Goal: Navigation & Orientation: Find specific page/section

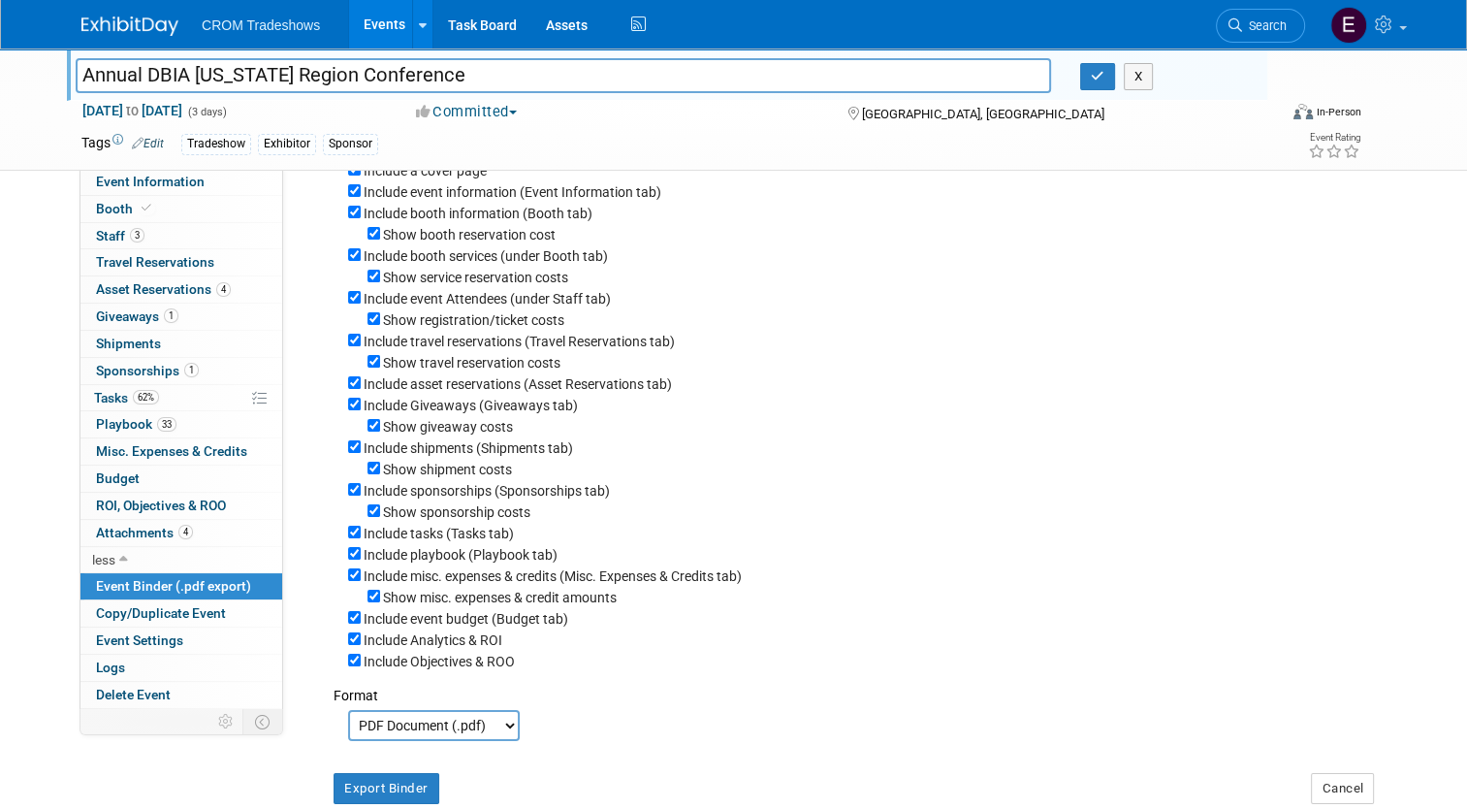
click at [128, 31] on img at bounding box center [129, 25] width 97 height 19
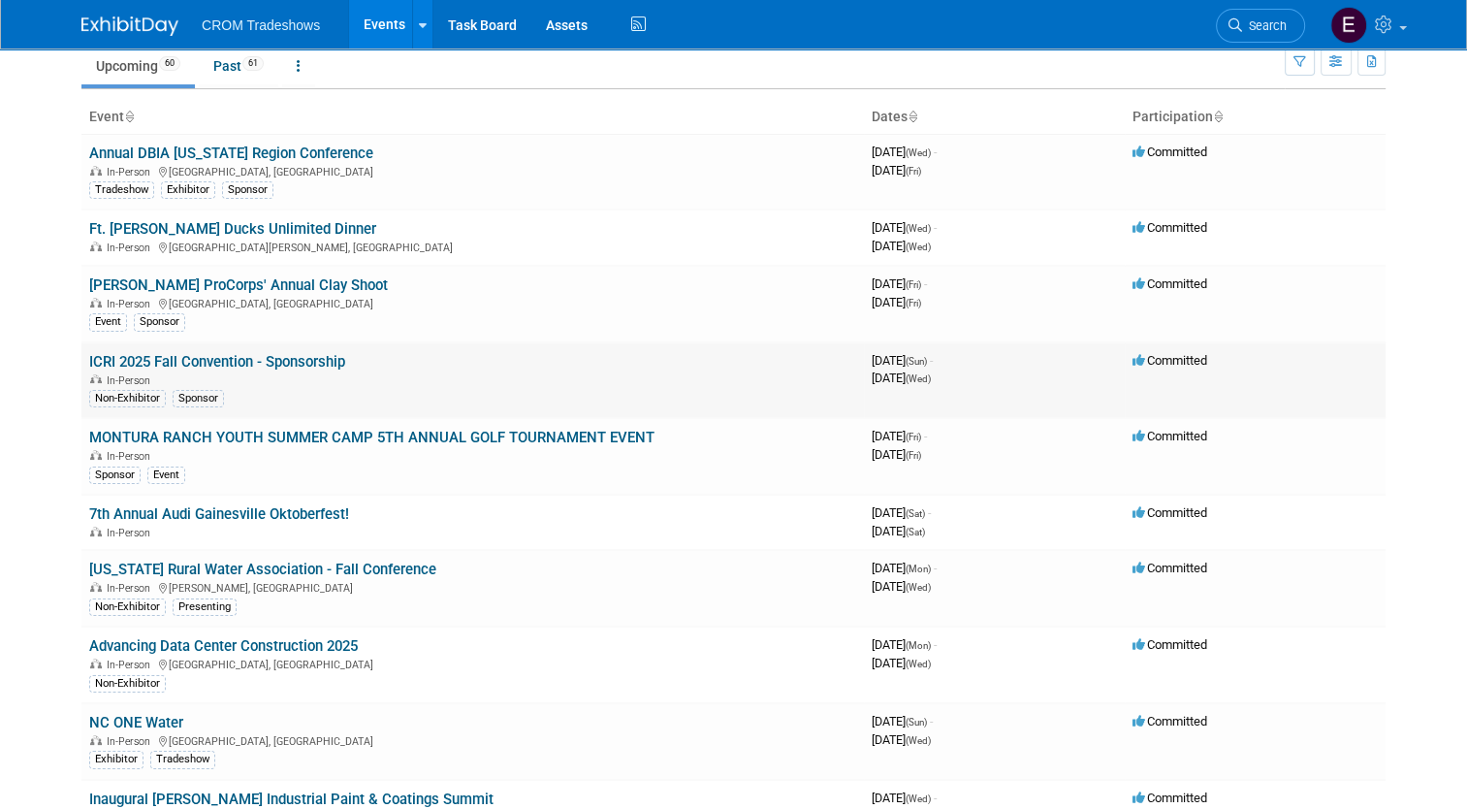
scroll to position [76, 0]
click at [286, 156] on link "Annual DBIA [US_STATE] Region Conference" at bounding box center [231, 153] width 284 height 17
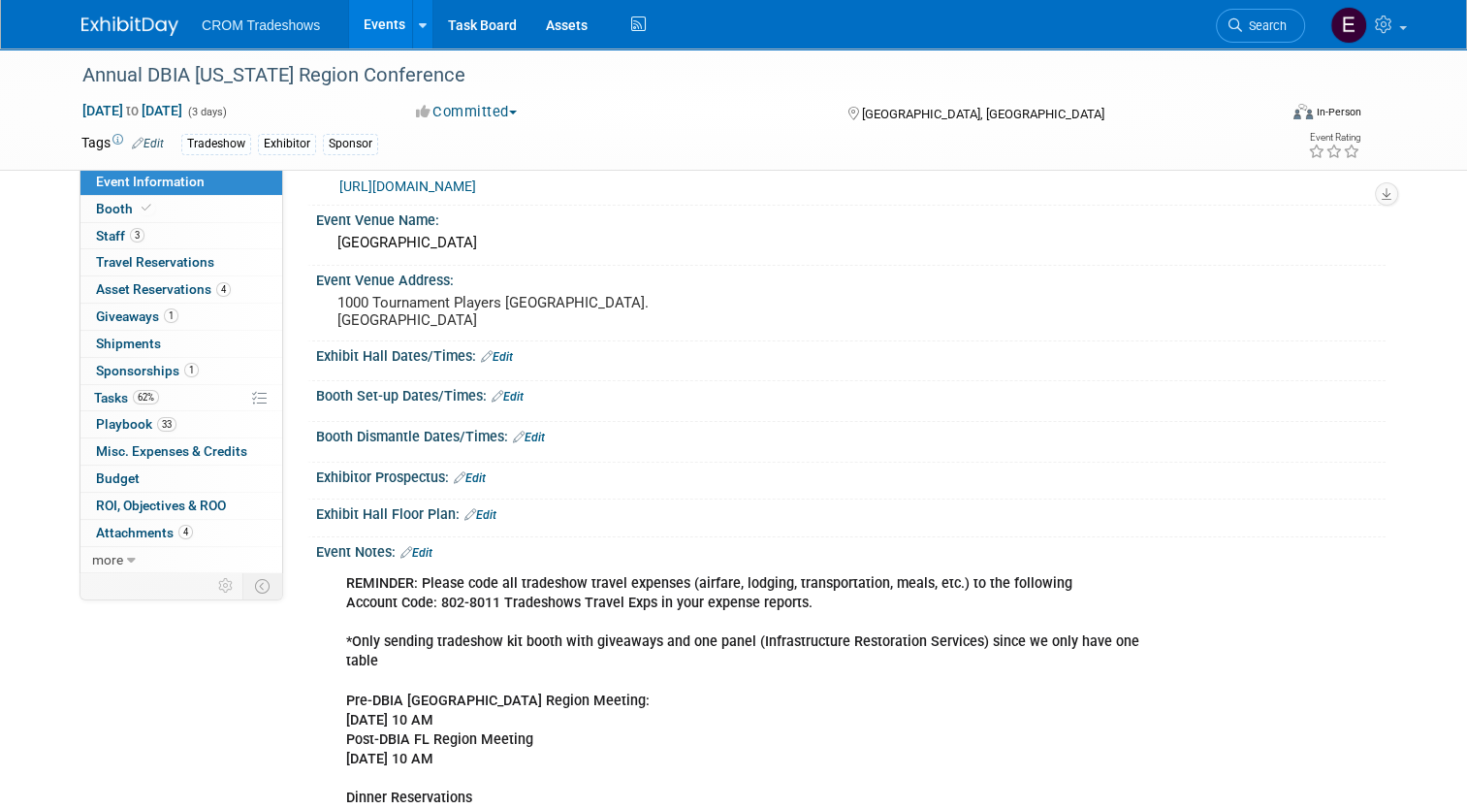
scroll to position [45, 0]
click at [156, 560] on link "more" at bounding box center [181, 560] width 202 height 26
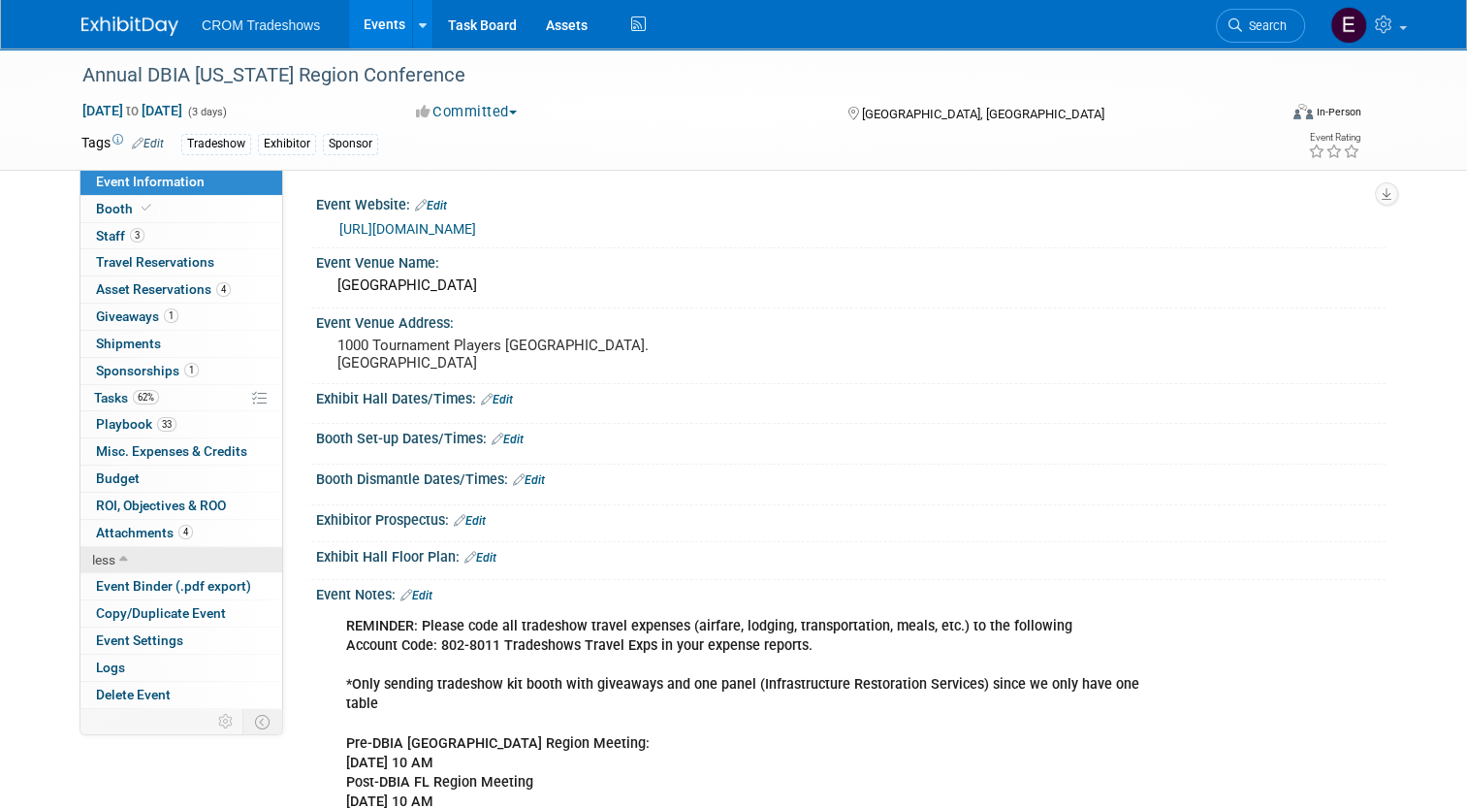
scroll to position [0, 0]
click at [171, 208] on link "Booth" at bounding box center [181, 209] width 202 height 26
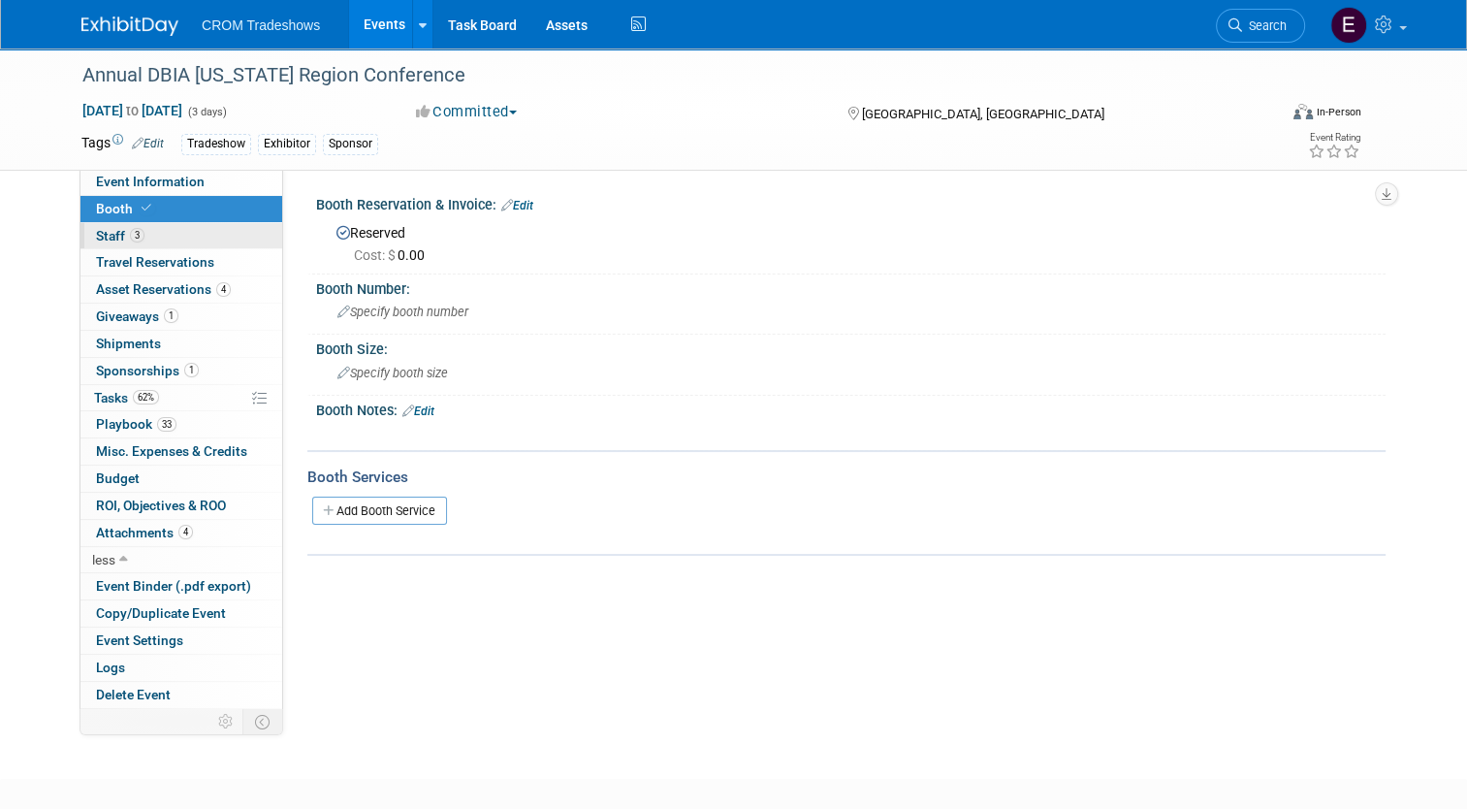
click at [173, 244] on link "3 Staff 3" at bounding box center [181, 236] width 202 height 26
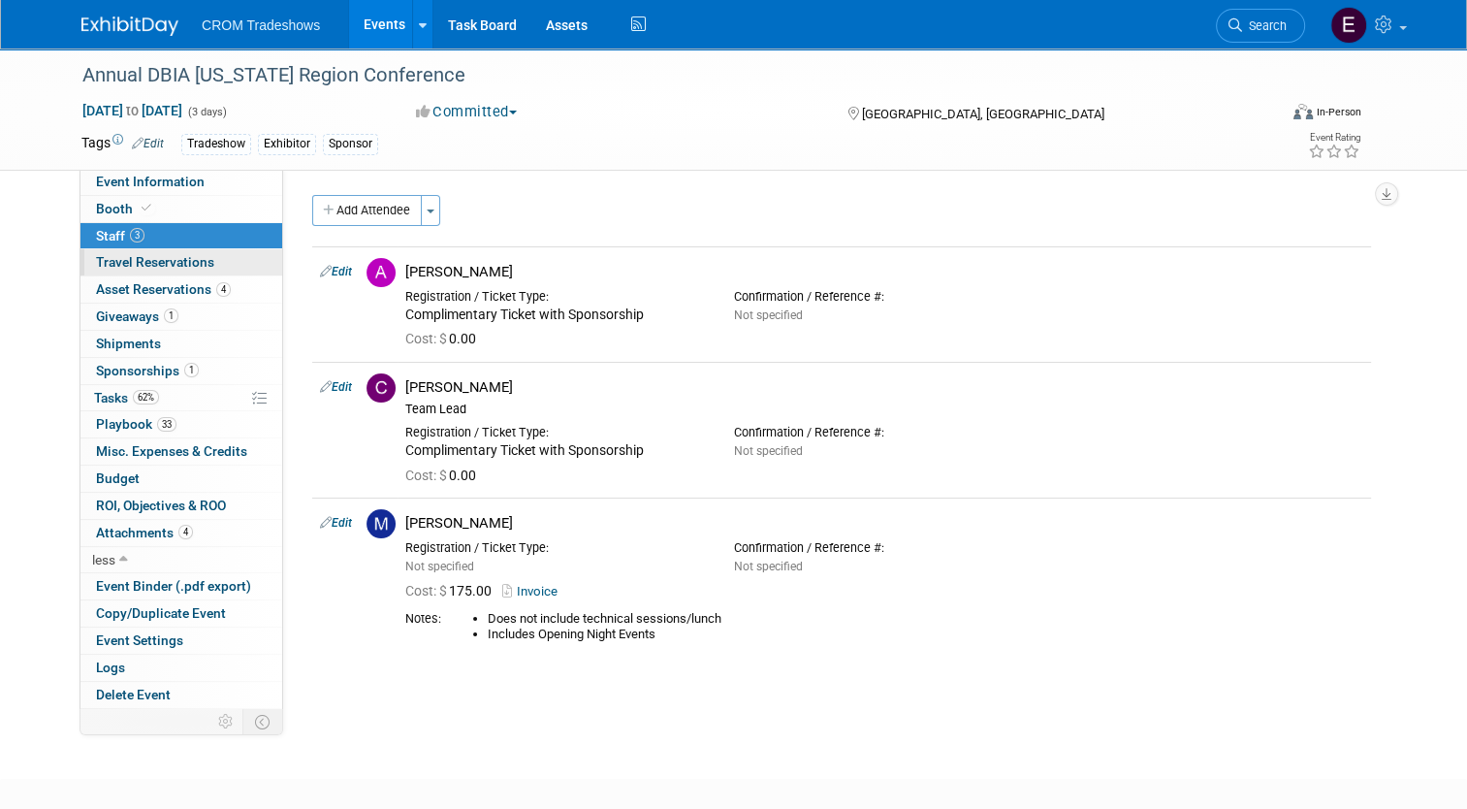
click at [175, 266] on span "Travel Reservations 0" at bounding box center [155, 262] width 118 height 16
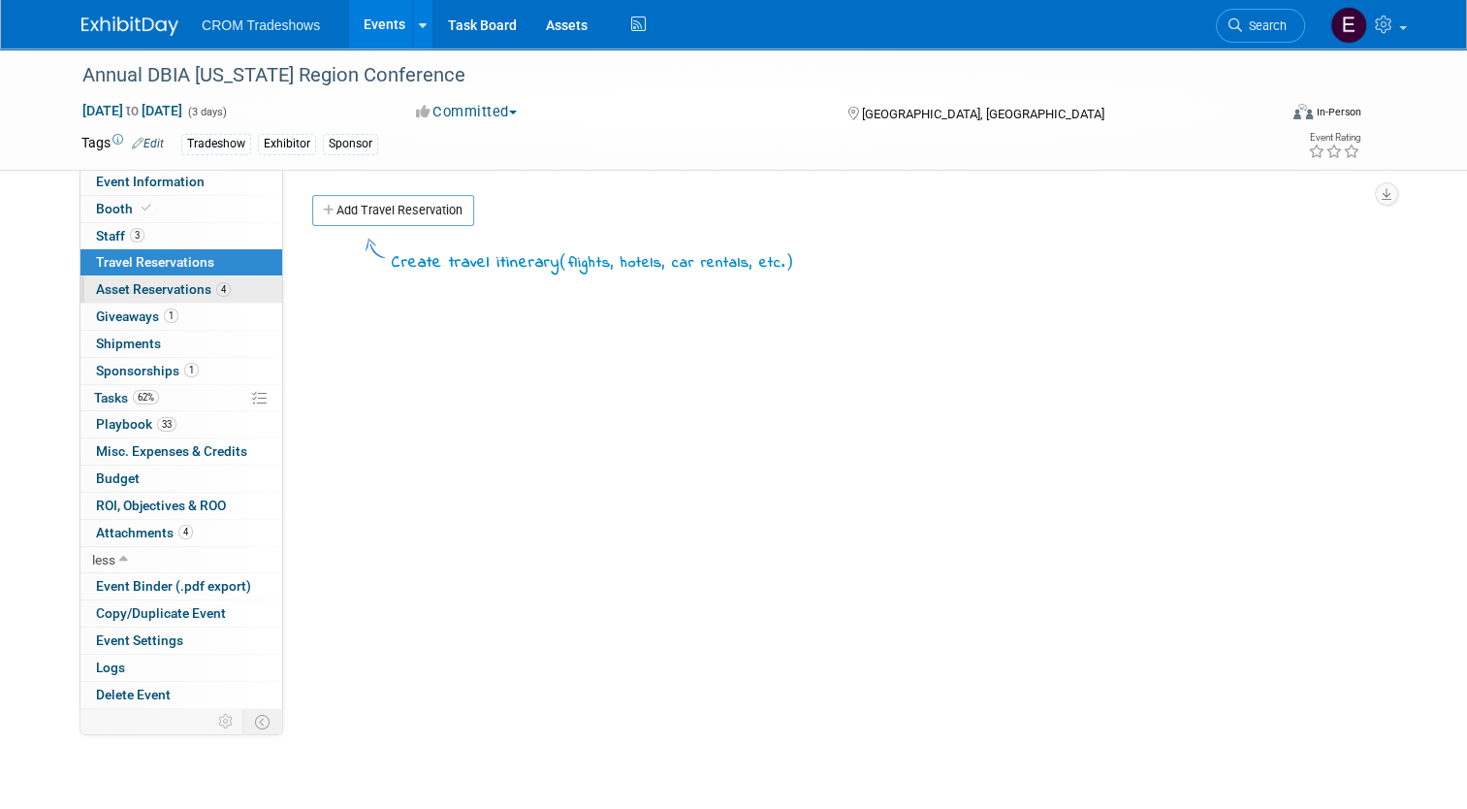
click at [176, 284] on span "Asset Reservations 4" at bounding box center [163, 289] width 135 height 16
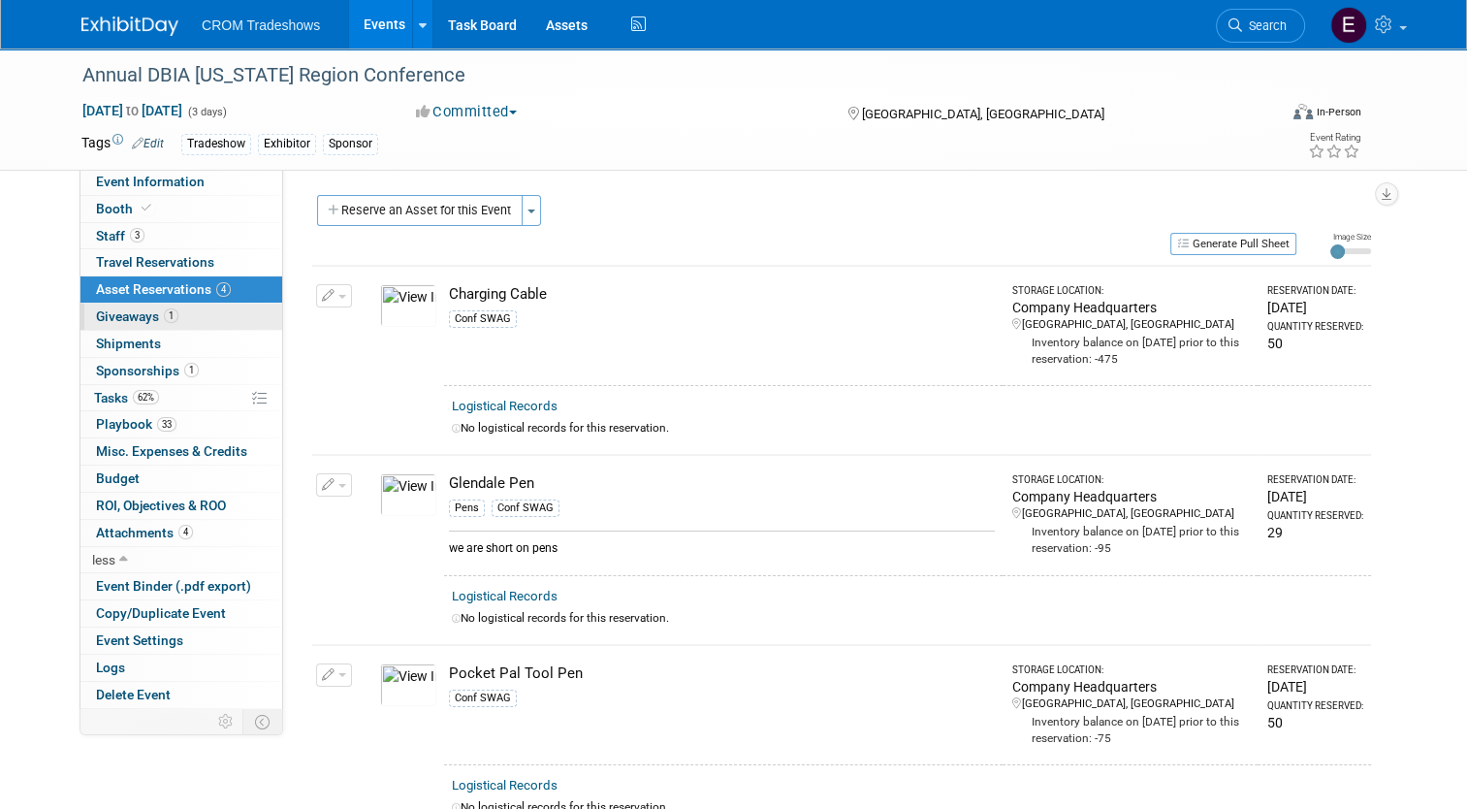
click at [152, 320] on span "Giveaways 1" at bounding box center [137, 316] width 82 height 16
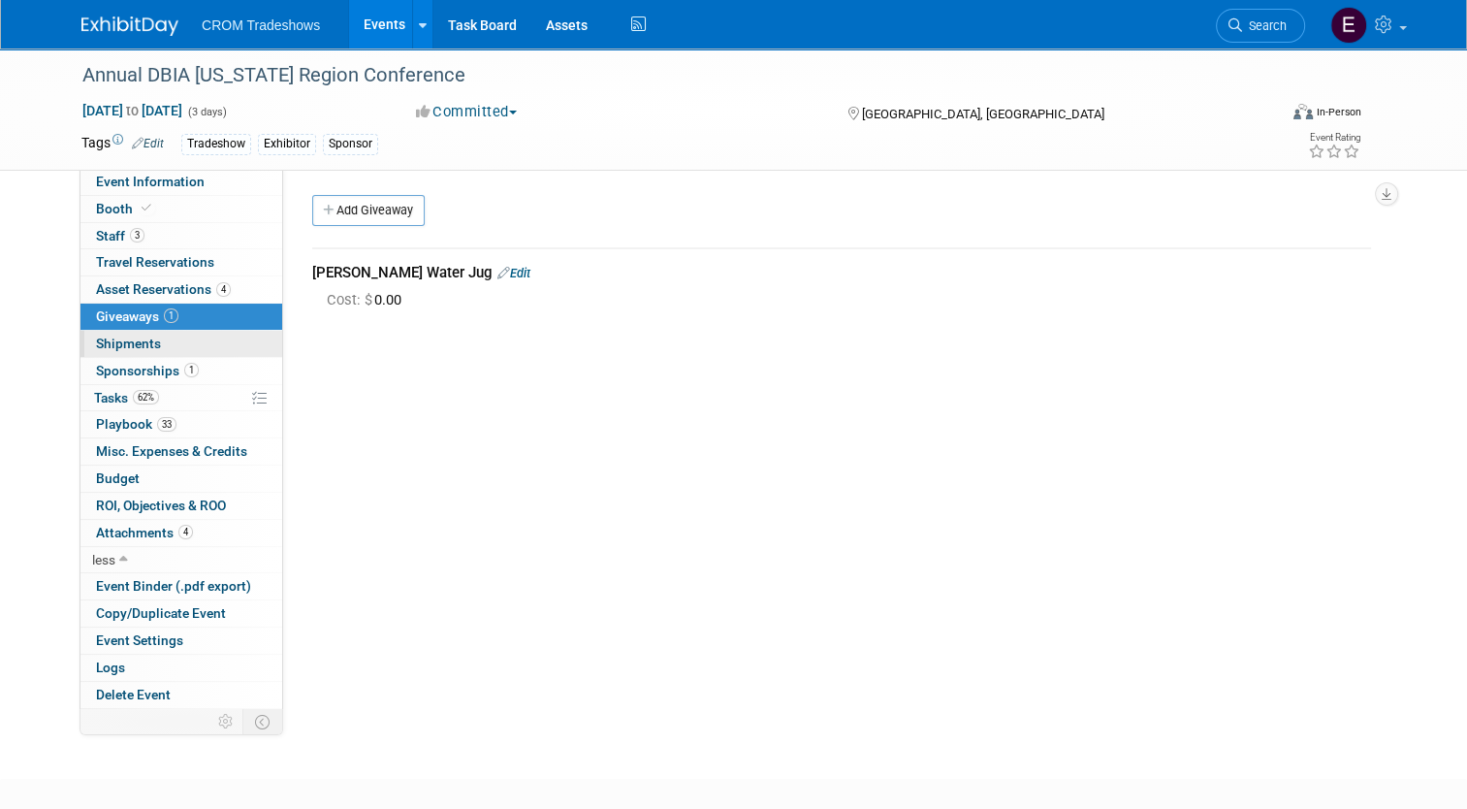
click at [157, 347] on link "0 Shipments 0" at bounding box center [181, 344] width 202 height 26
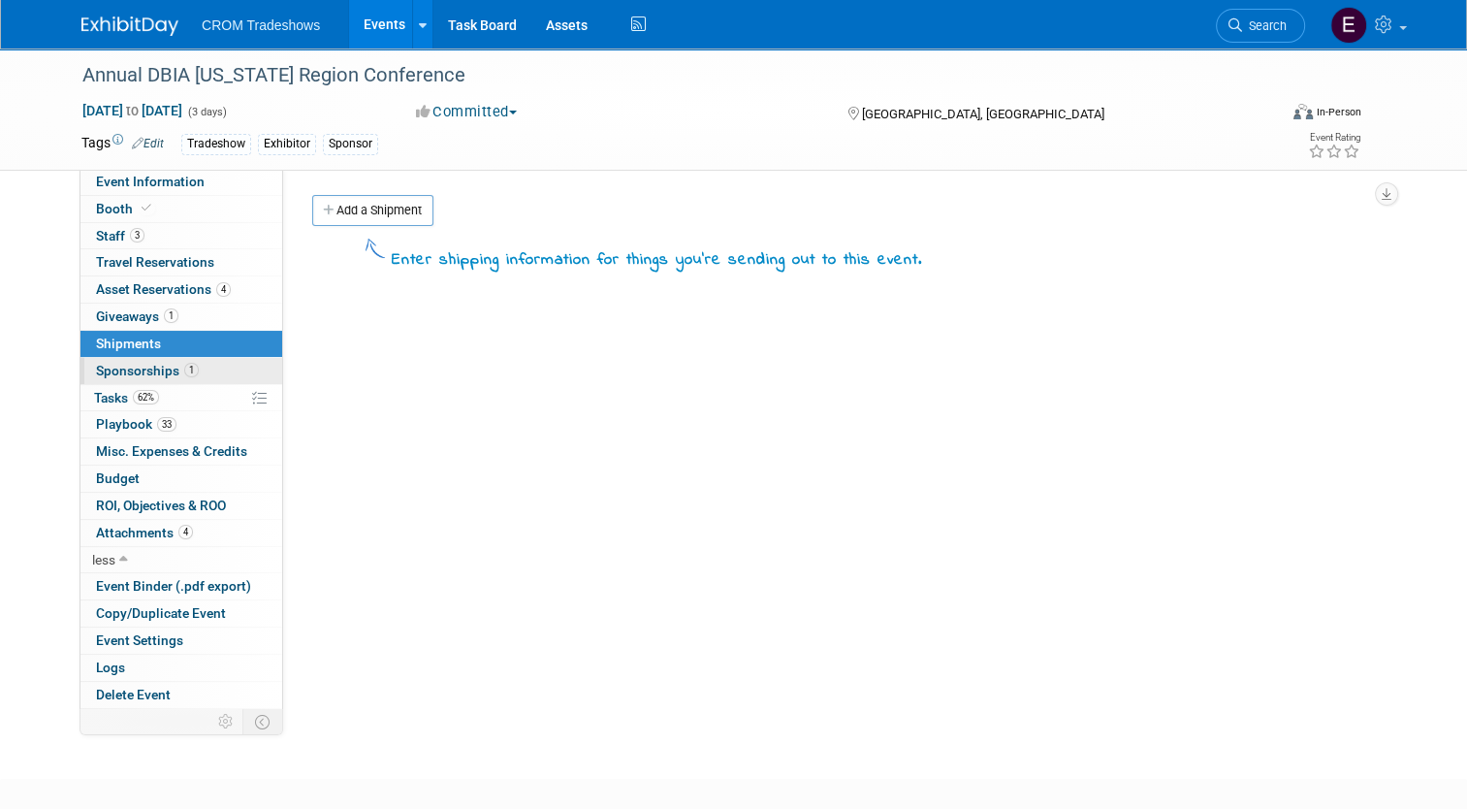
click at [159, 366] on span "Sponsorships 1" at bounding box center [147, 371] width 103 height 16
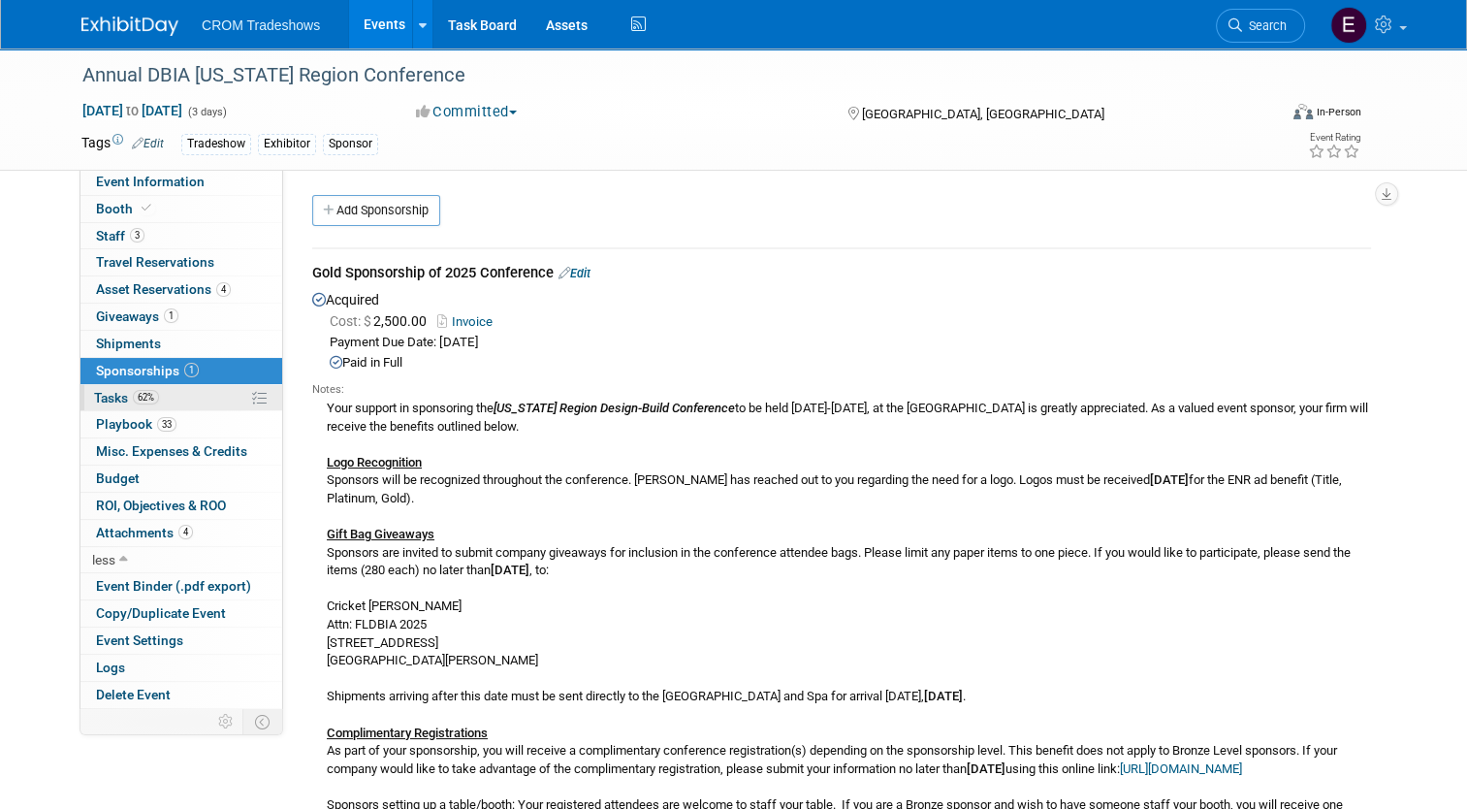
click at [156, 406] on link "62% Tasks 62%" at bounding box center [181, 398] width 202 height 26
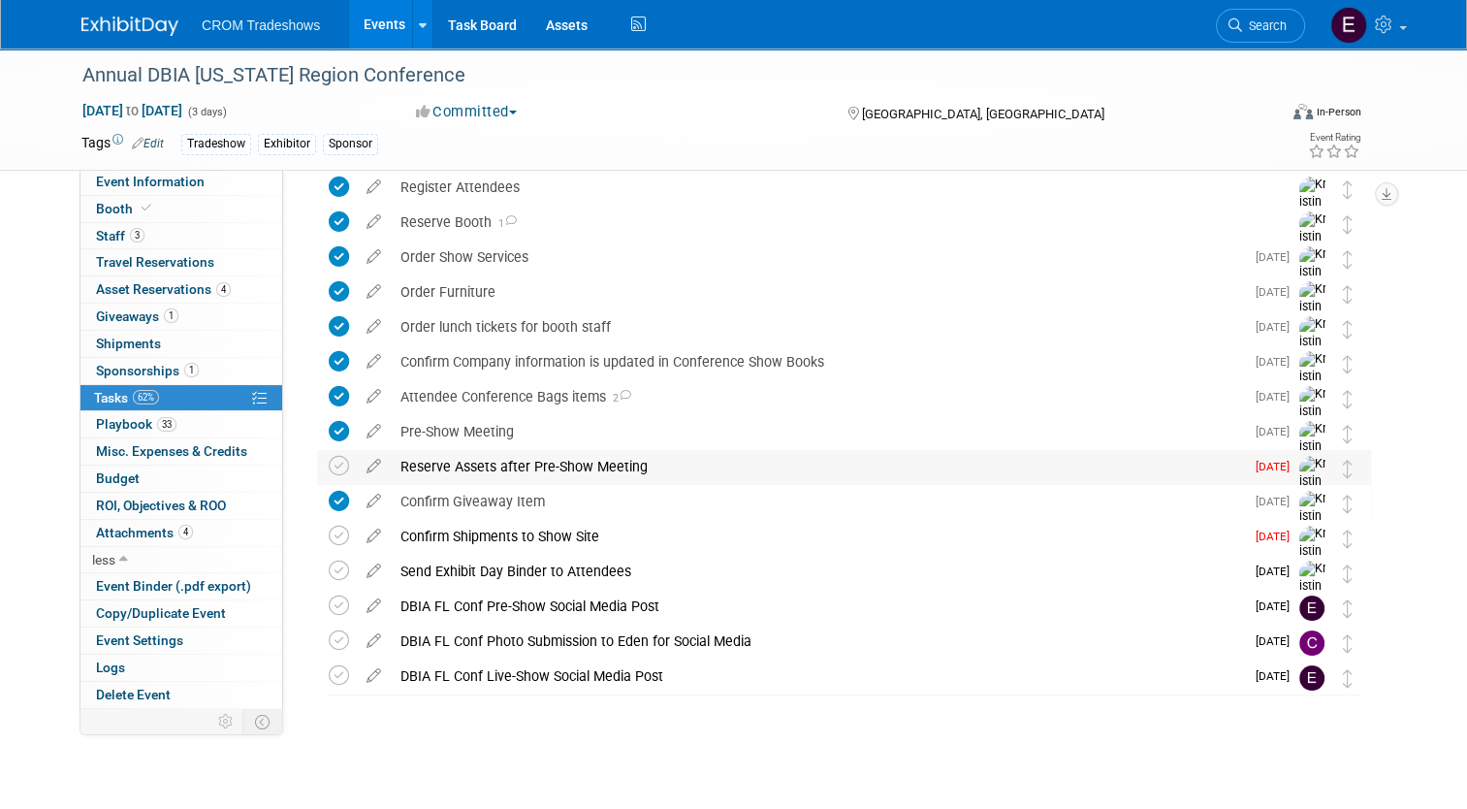
scroll to position [118, 0]
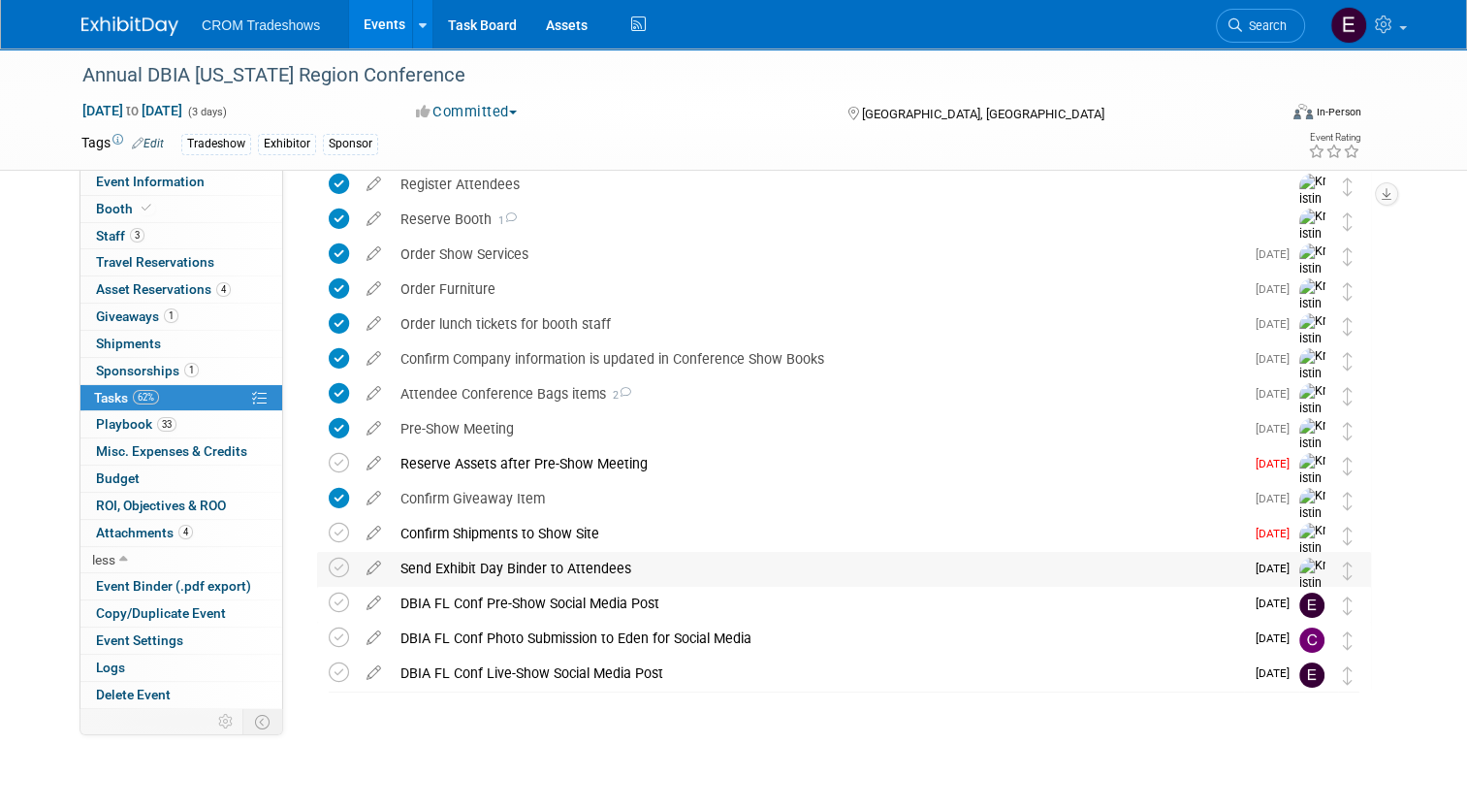
click at [1327, 572] on img at bounding box center [1313, 592] width 29 height 69
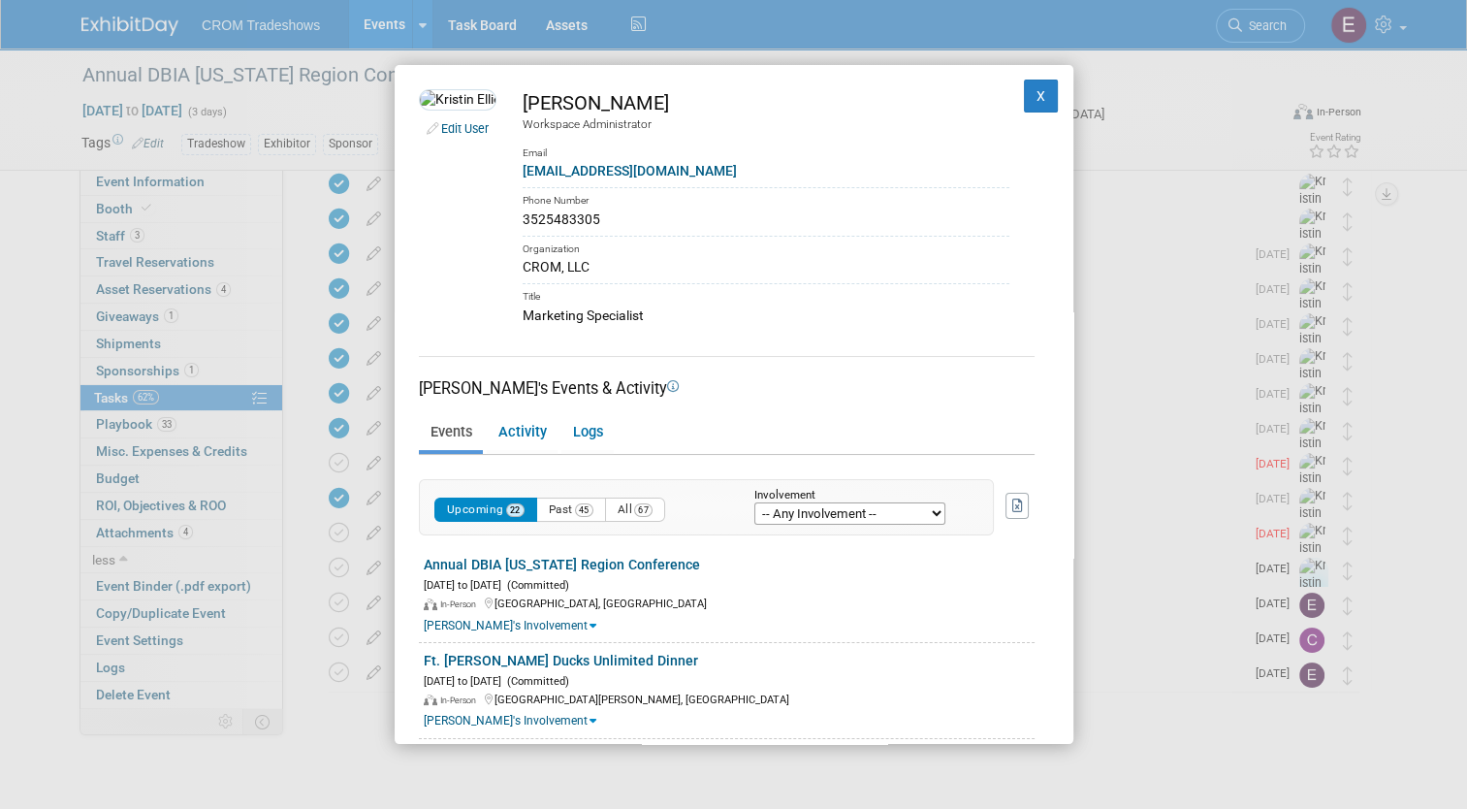
click at [458, 136] on link "Edit User" at bounding box center [465, 128] width 48 height 15
click at [1025, 103] on button "X" at bounding box center [1041, 96] width 35 height 33
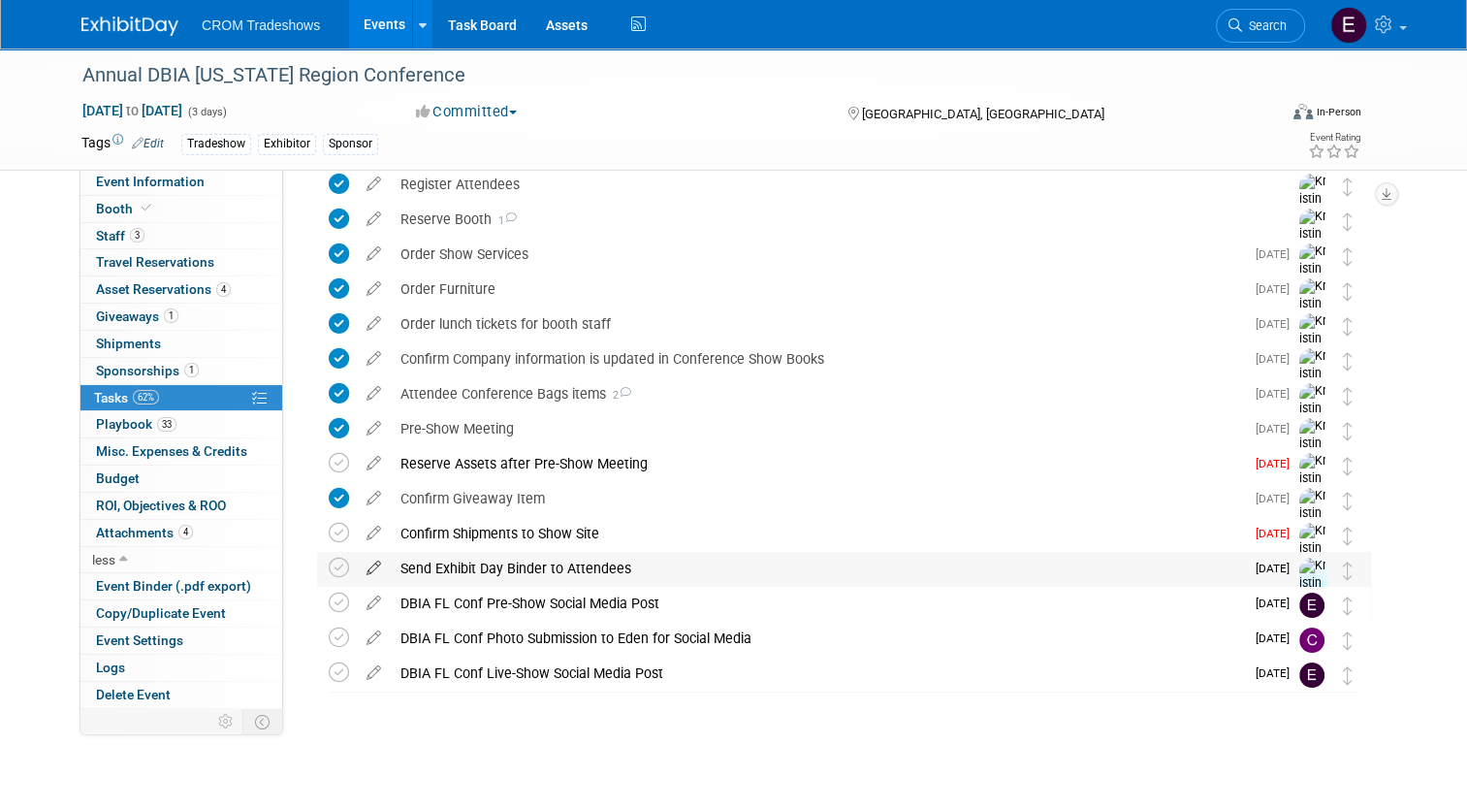
click at [361, 564] on icon at bounding box center [374, 564] width 34 height 24
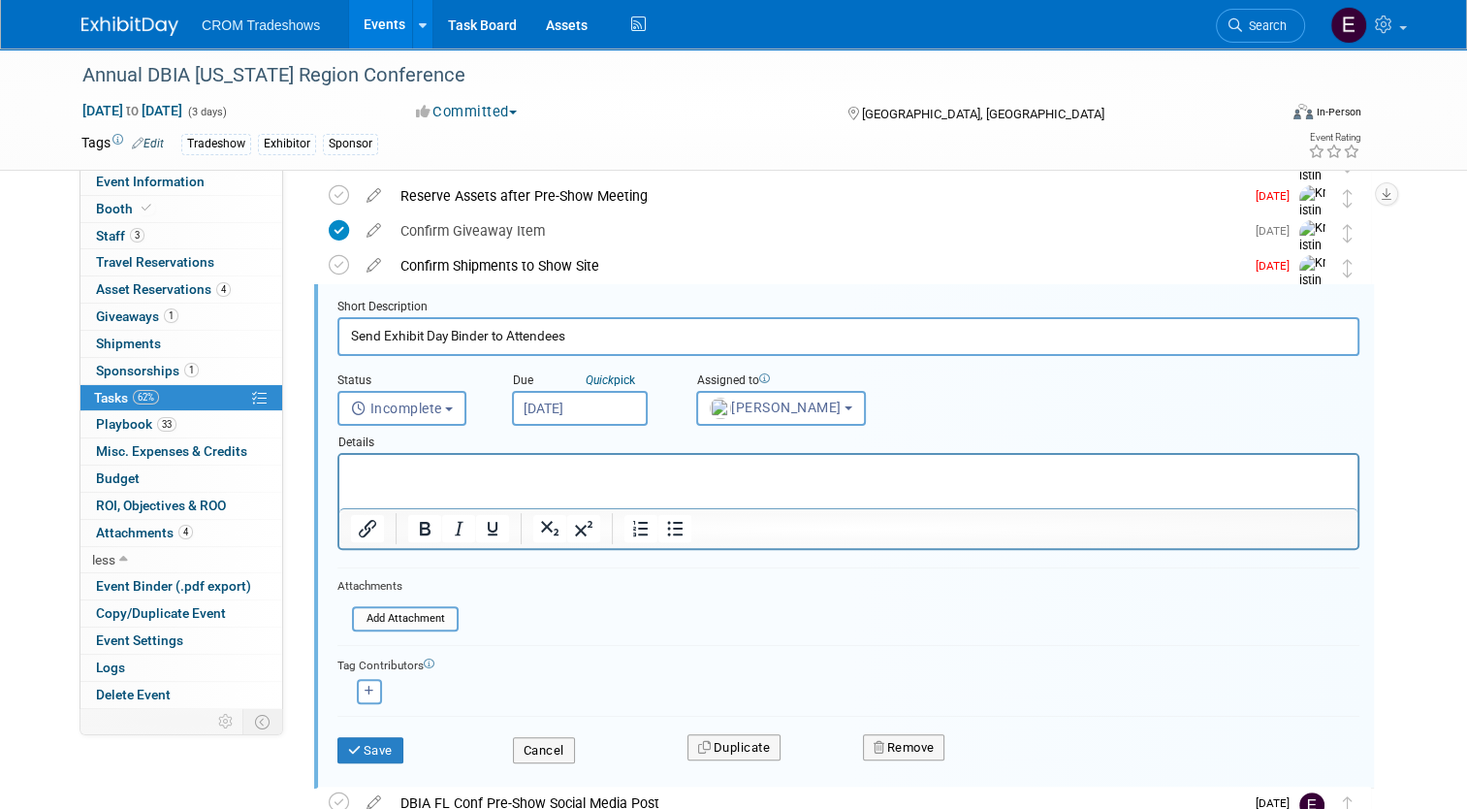
scroll to position [0, 0]
click at [800, 401] on span "Kristin Elliott" at bounding box center [776, 408] width 132 height 16
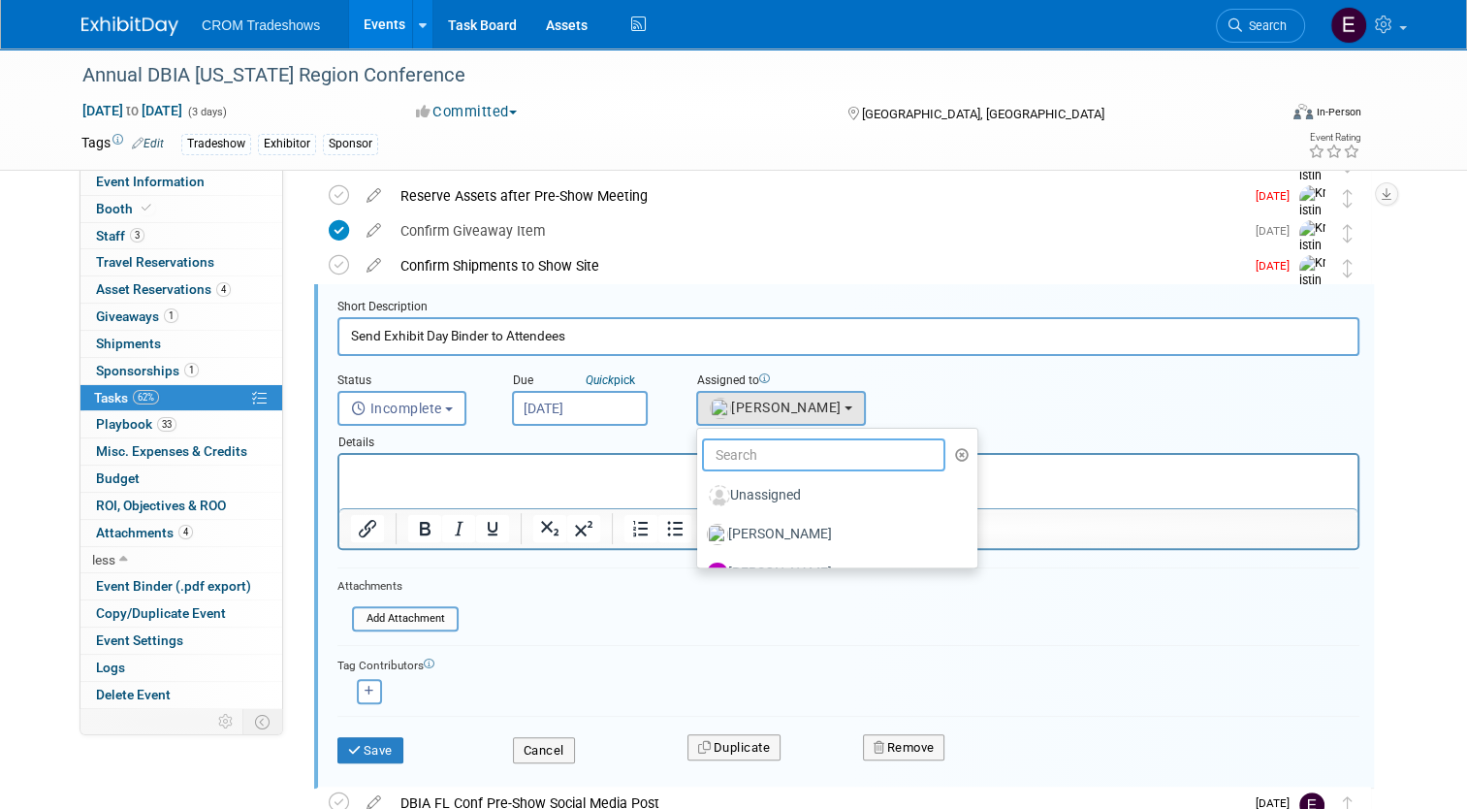
click at [768, 456] on input "text" at bounding box center [823, 454] width 243 height 33
type input "emily"
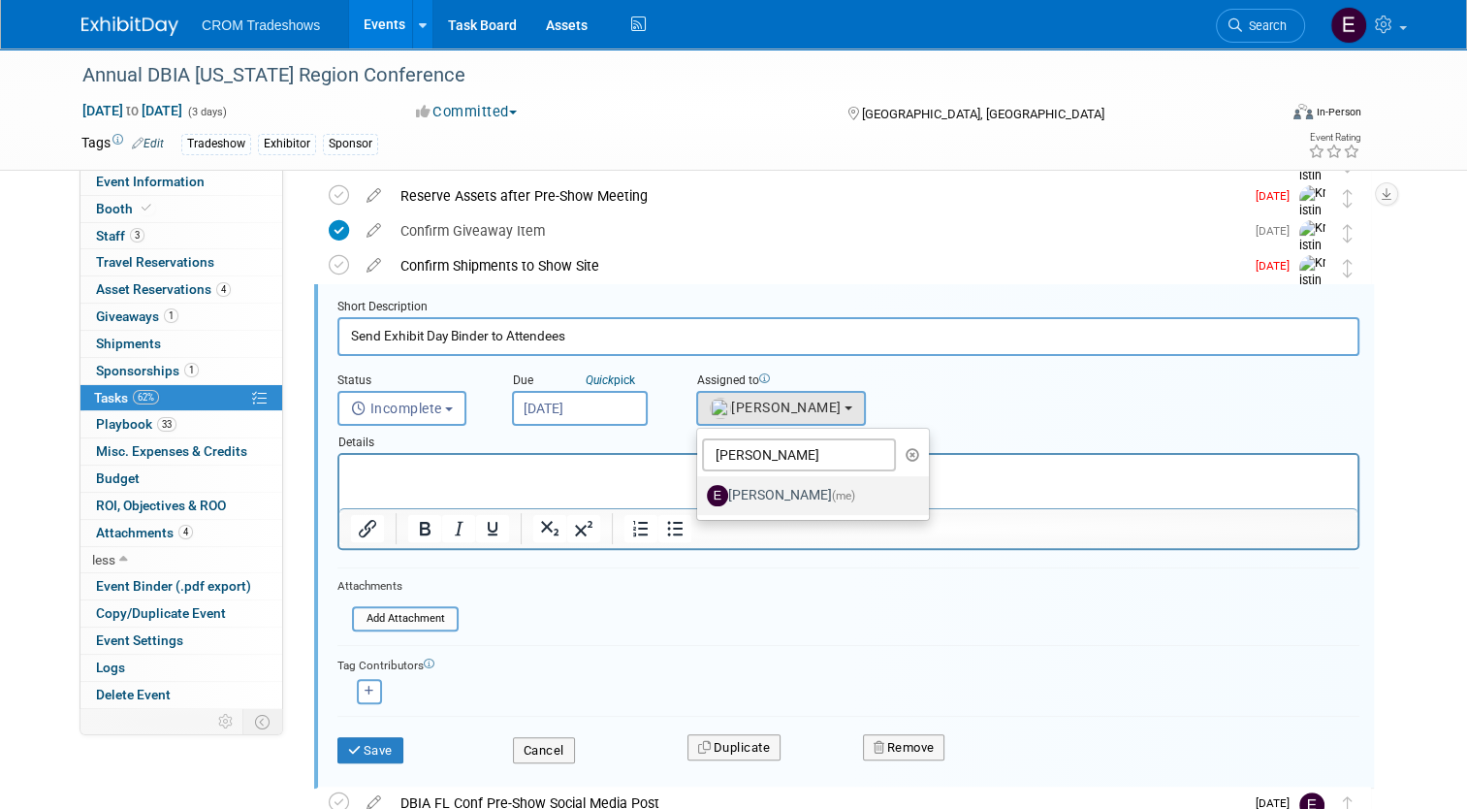
click at [749, 494] on label "Emily Williams (me)" at bounding box center [808, 495] width 203 height 31
click at [700, 494] on input "Emily Williams (me)" at bounding box center [693, 493] width 13 height 13
select select "0cdcd033-fee4-47eb-bd62-9ccce2df79c1"
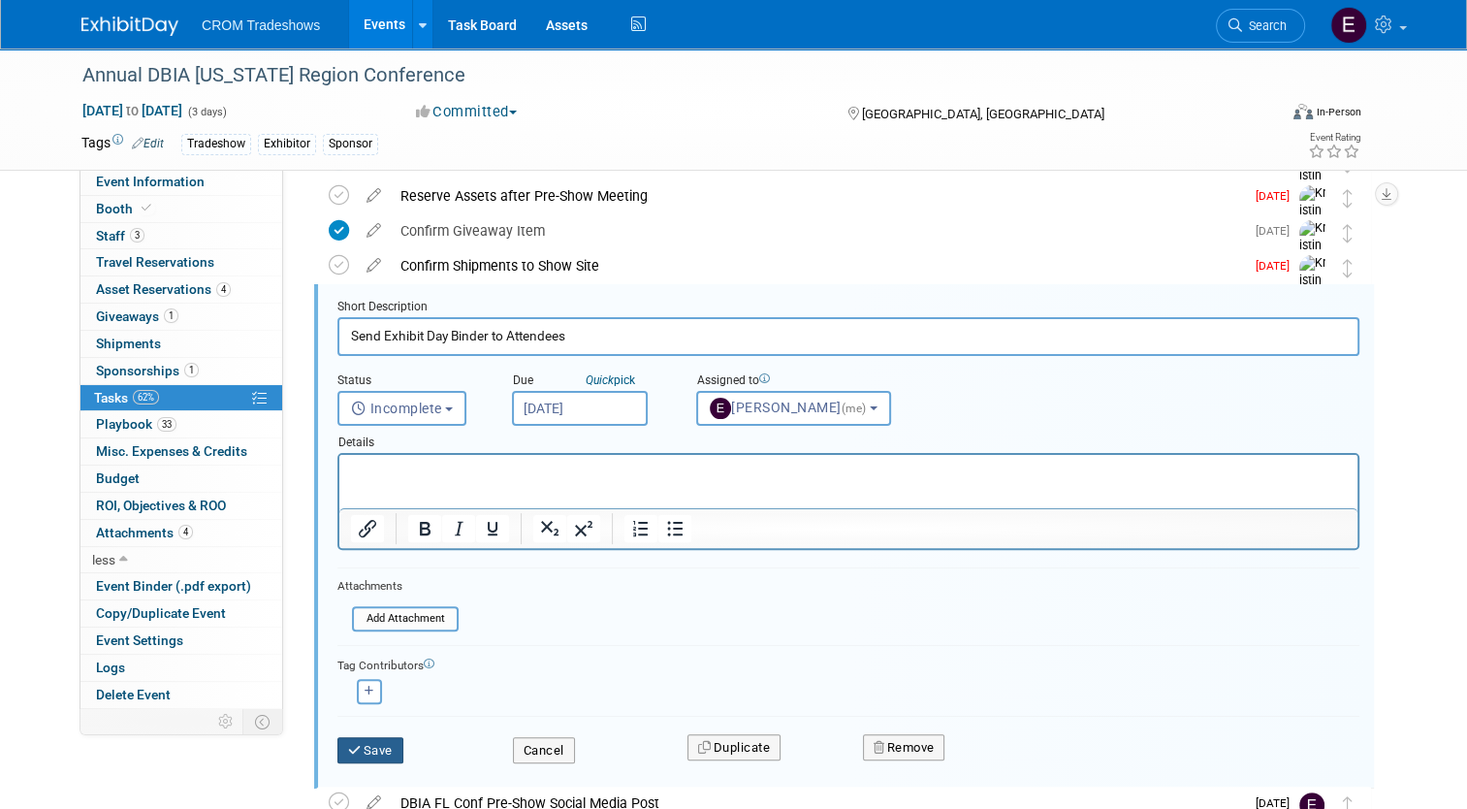
click at [359, 743] on button "Save" at bounding box center [370, 750] width 66 height 27
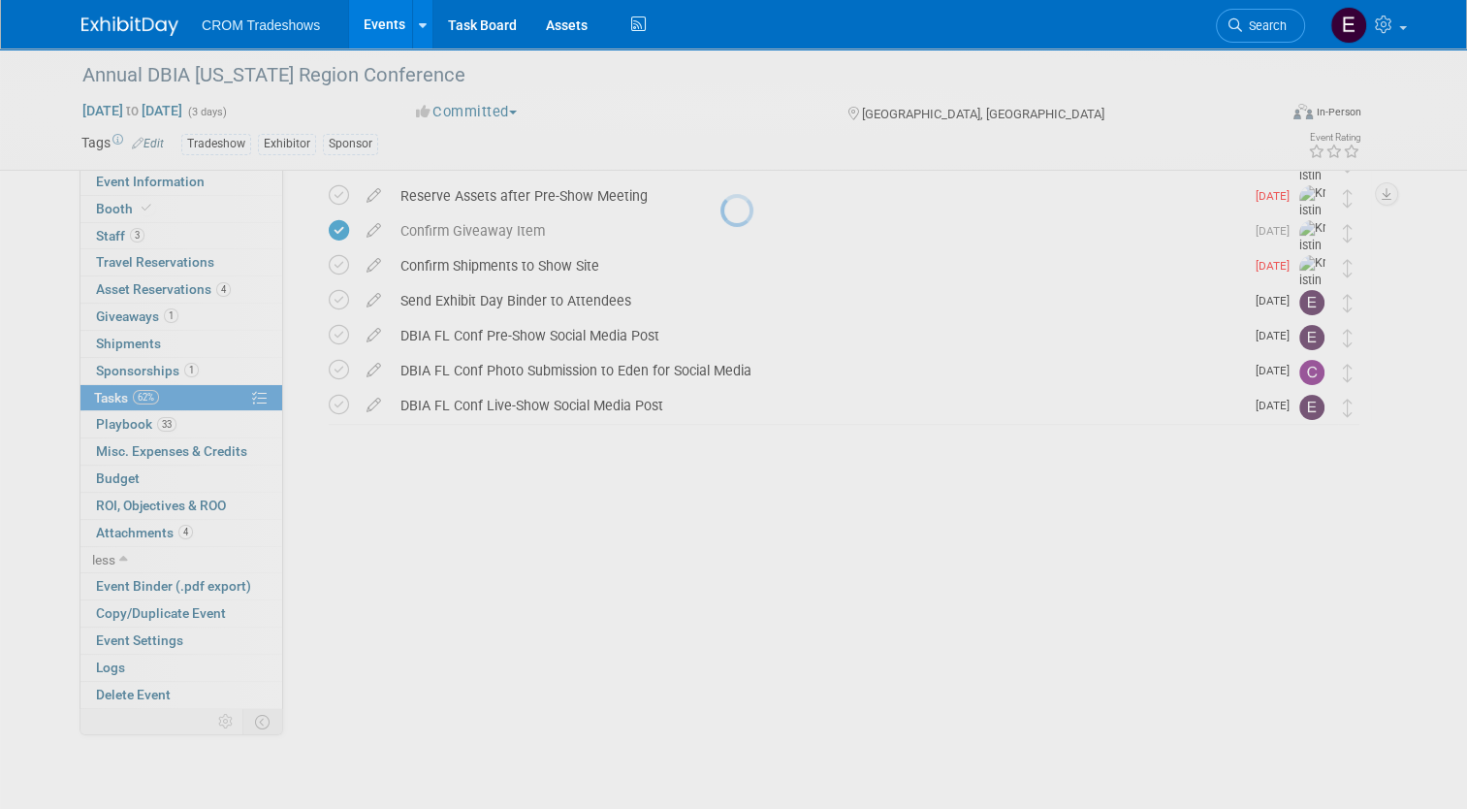
scroll to position [118, 0]
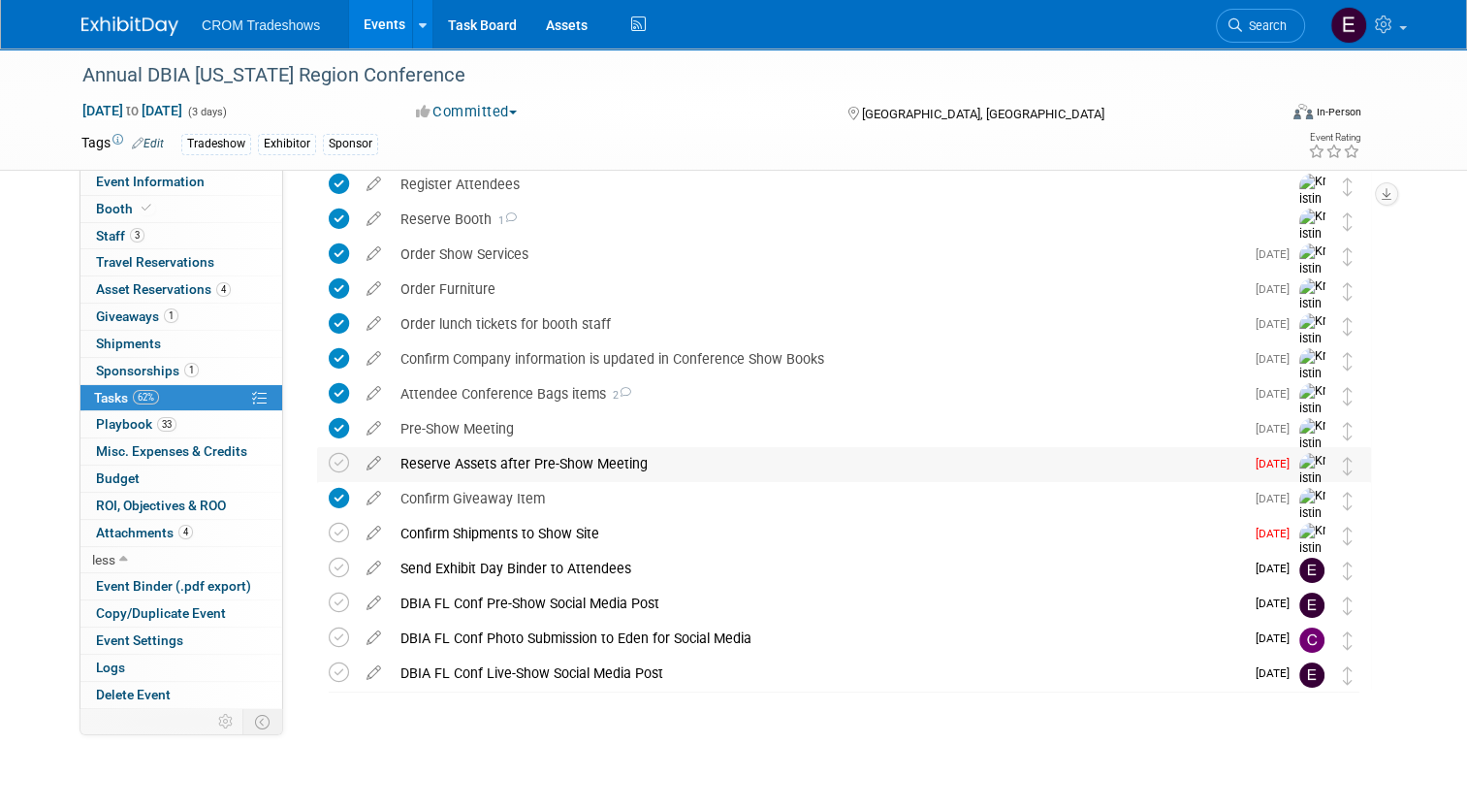
click at [1320, 467] on img at bounding box center [1313, 487] width 29 height 69
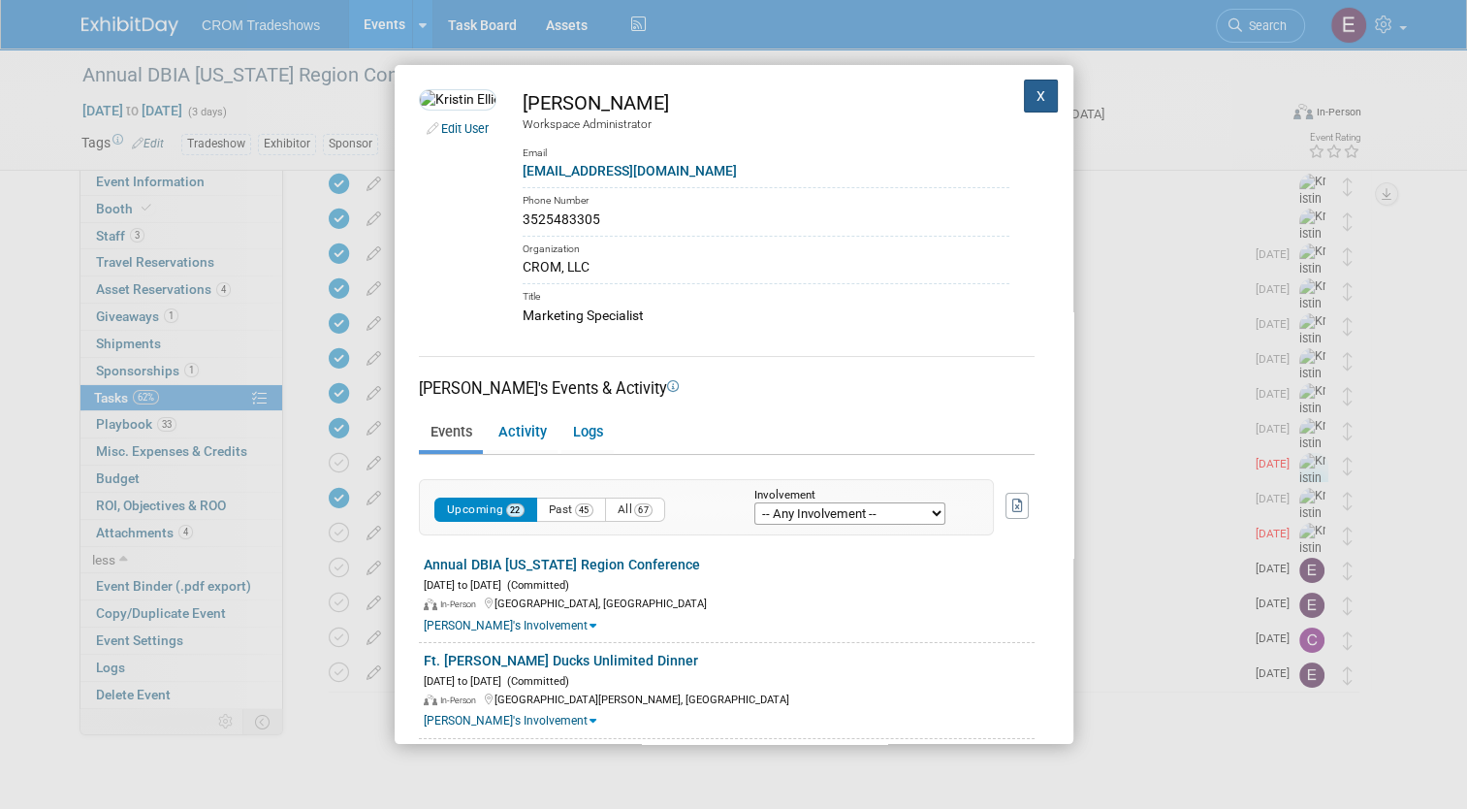
click at [1024, 96] on button "X" at bounding box center [1041, 96] width 35 height 33
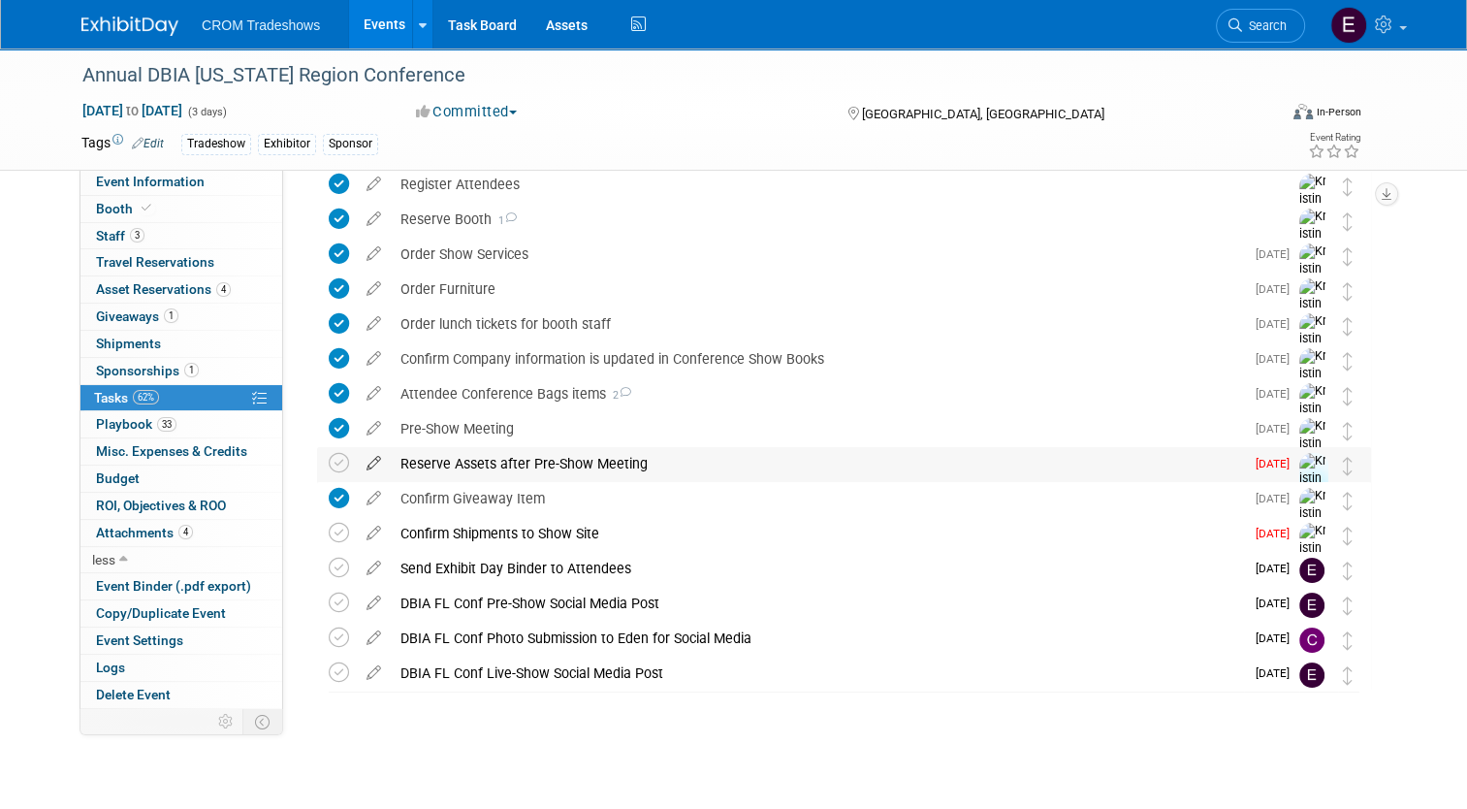
click at [360, 464] on icon at bounding box center [374, 459] width 34 height 24
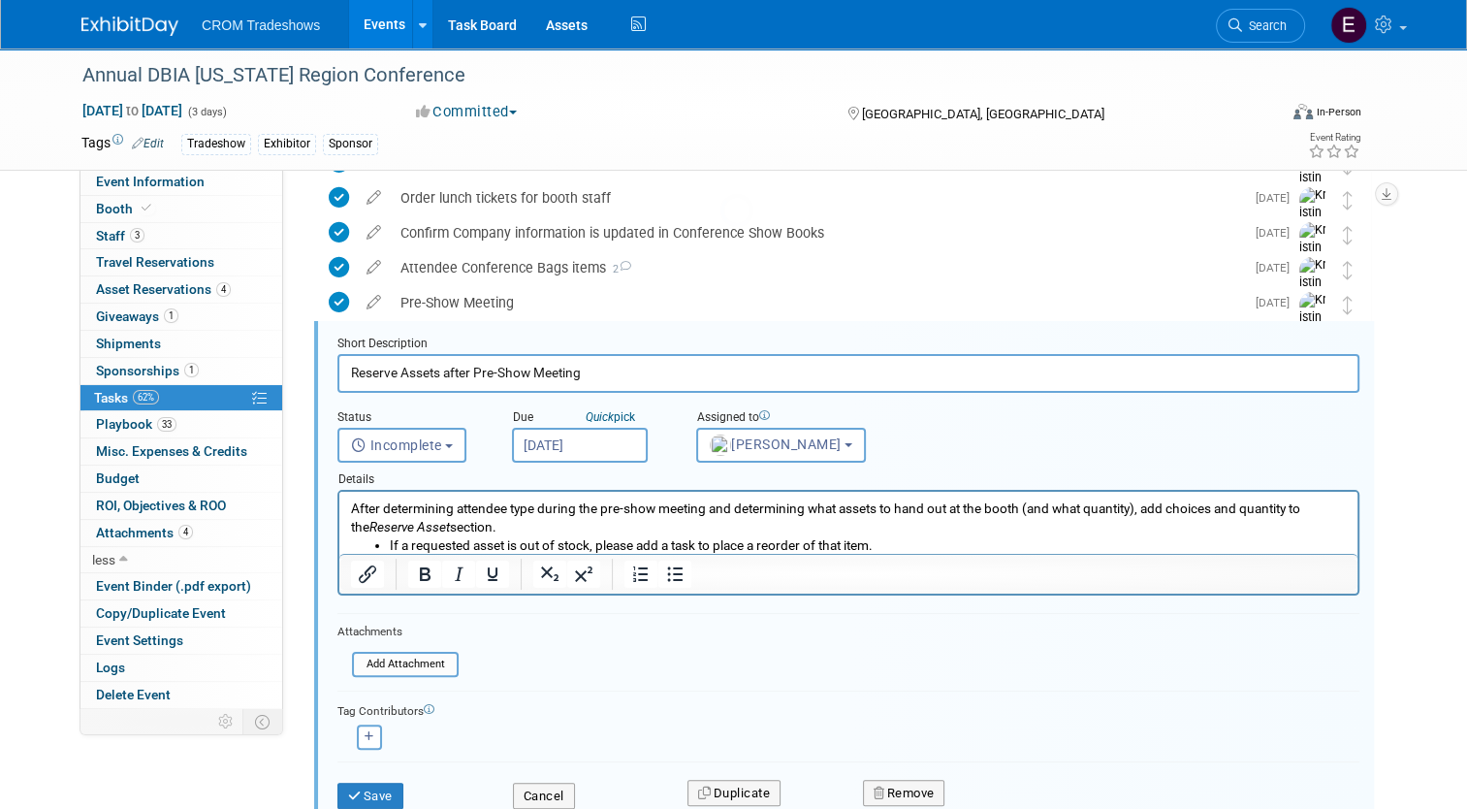
scroll to position [281, 0]
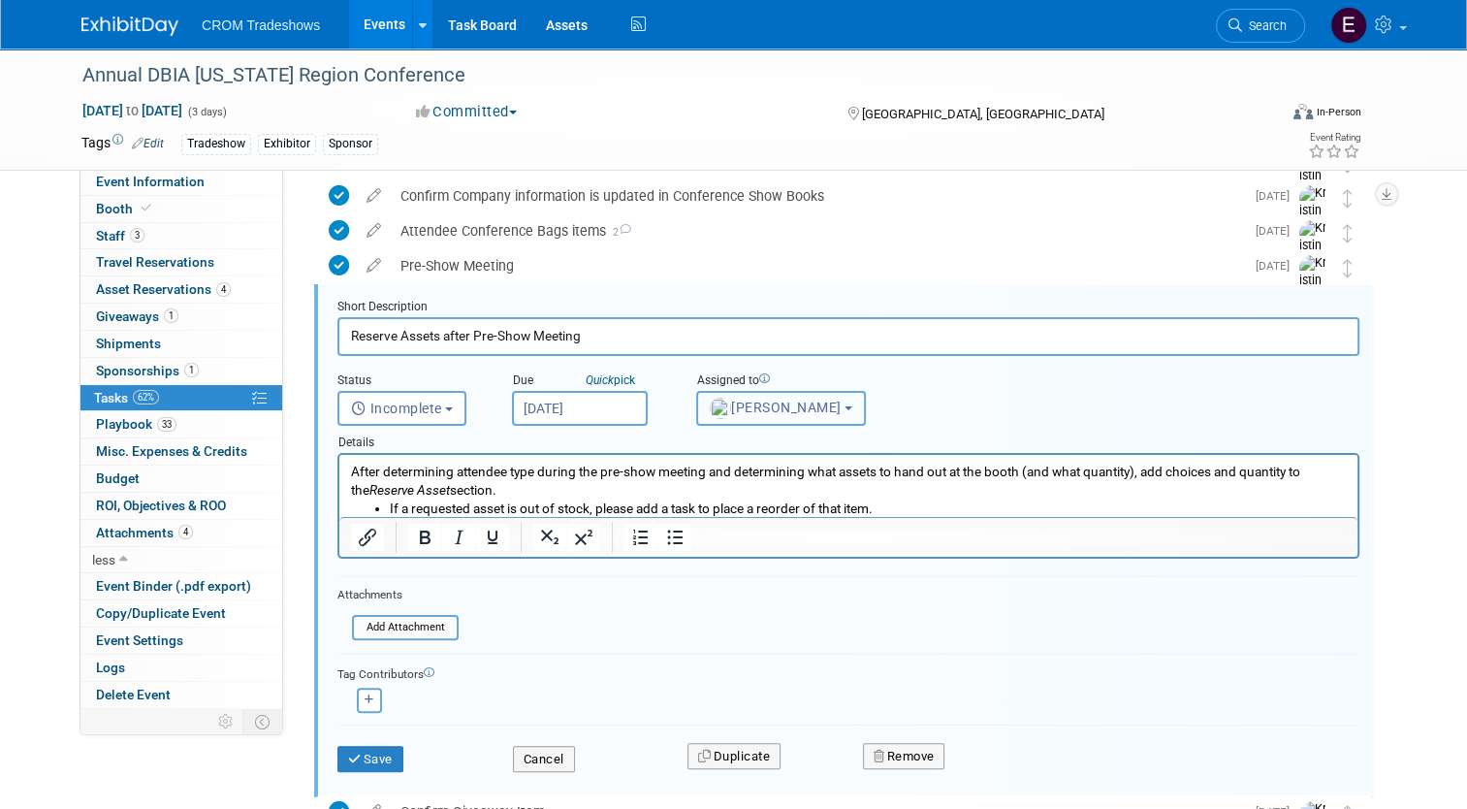
click at [828, 411] on button "Kristin Elliott" at bounding box center [781, 408] width 170 height 35
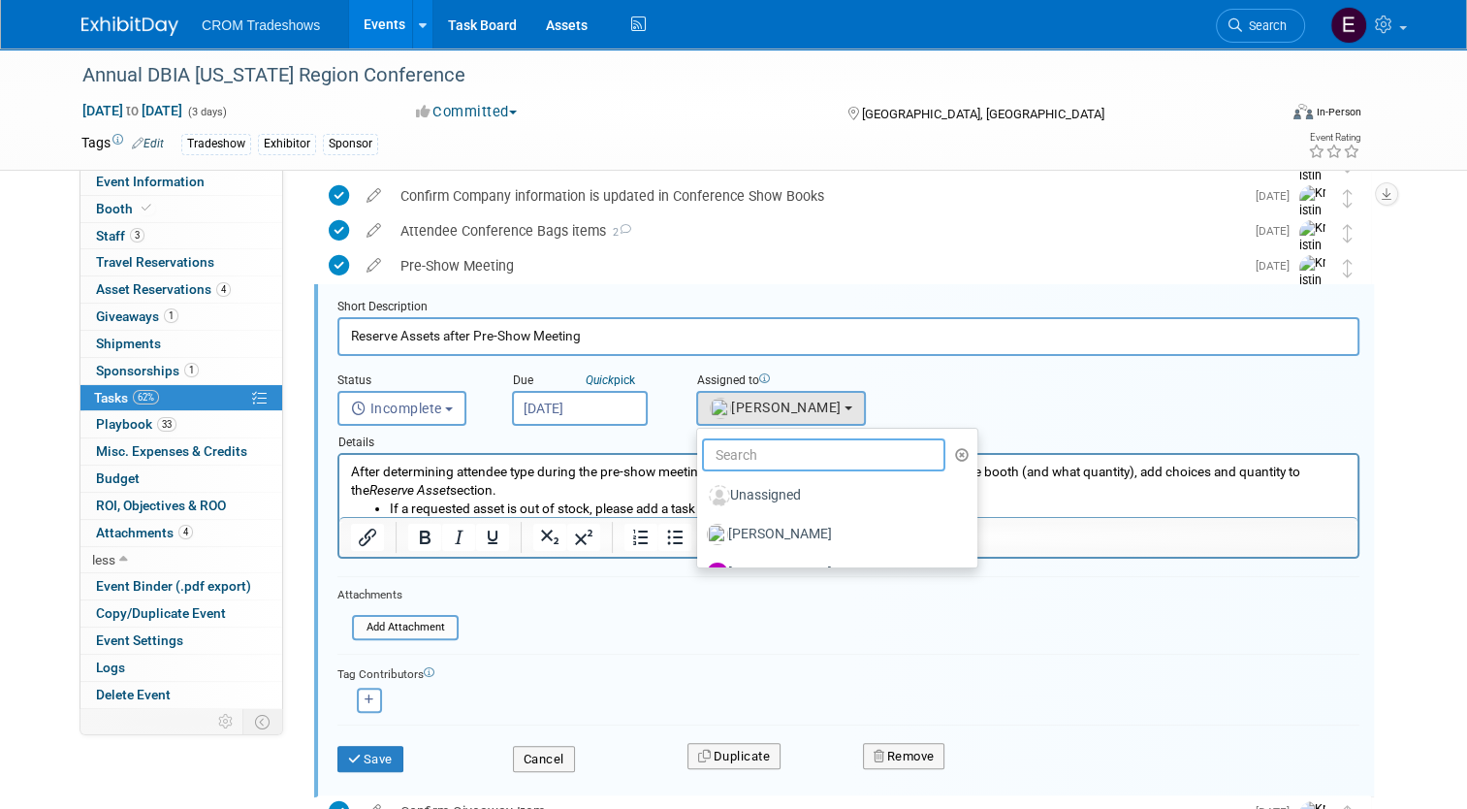
click at [795, 444] on input "text" at bounding box center [823, 454] width 243 height 33
type input "emily"
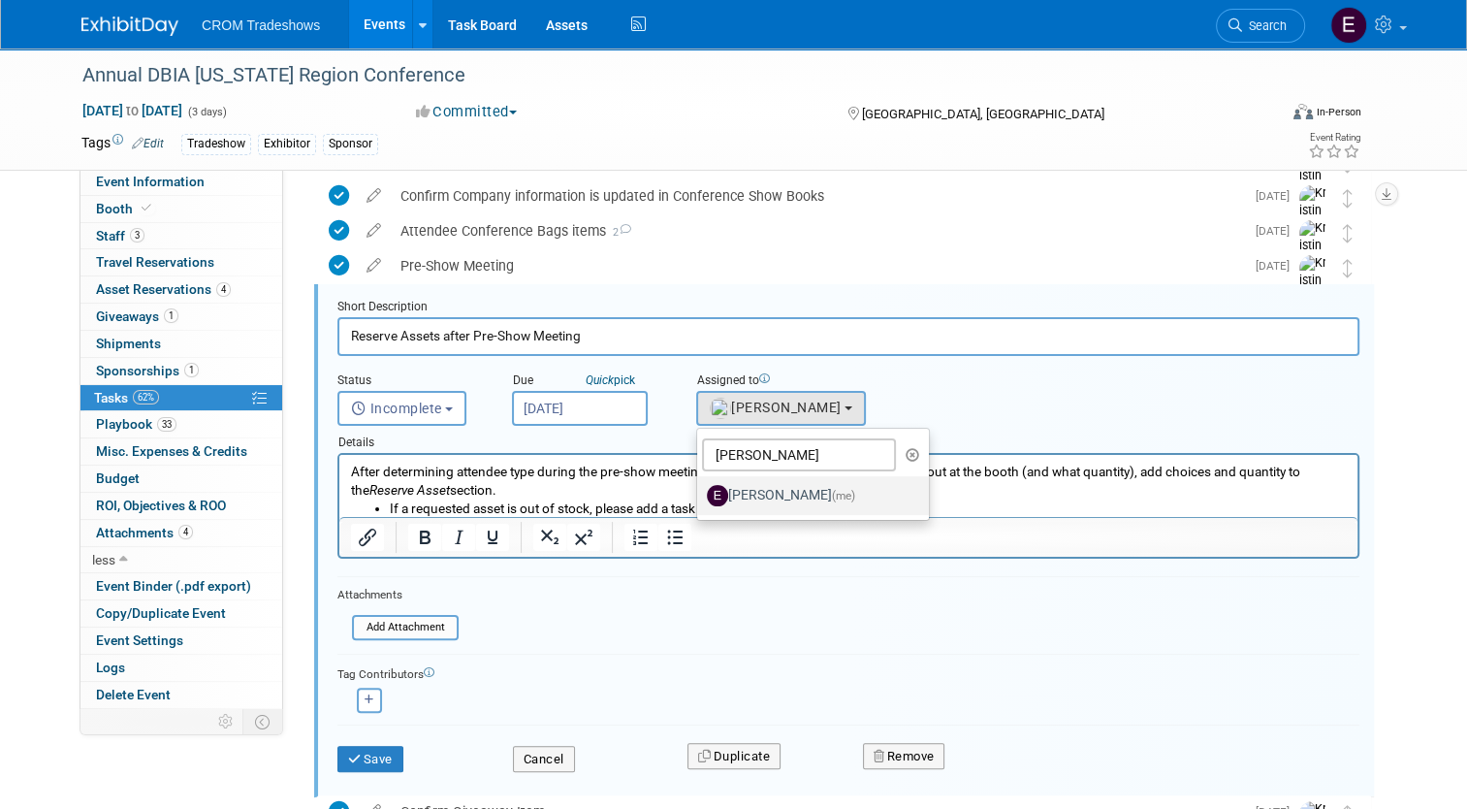
click at [768, 502] on label "Emily Williams (me)" at bounding box center [808, 495] width 203 height 31
click at [700, 499] on input "Emily Williams (me)" at bounding box center [693, 493] width 13 height 13
select select "0cdcd033-fee4-47eb-bd62-9ccce2df79c1"
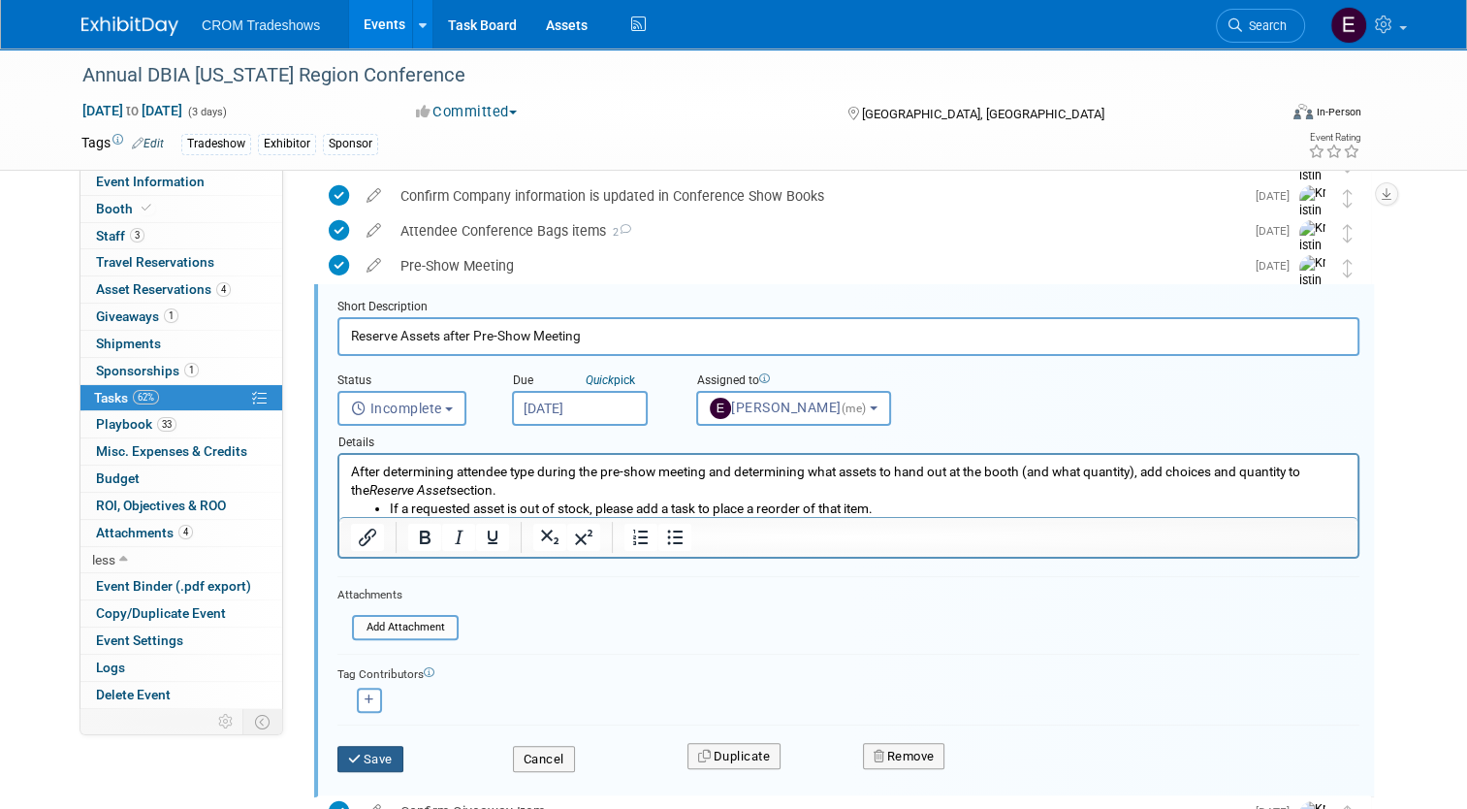
click at [376, 751] on button "Save" at bounding box center [370, 759] width 66 height 27
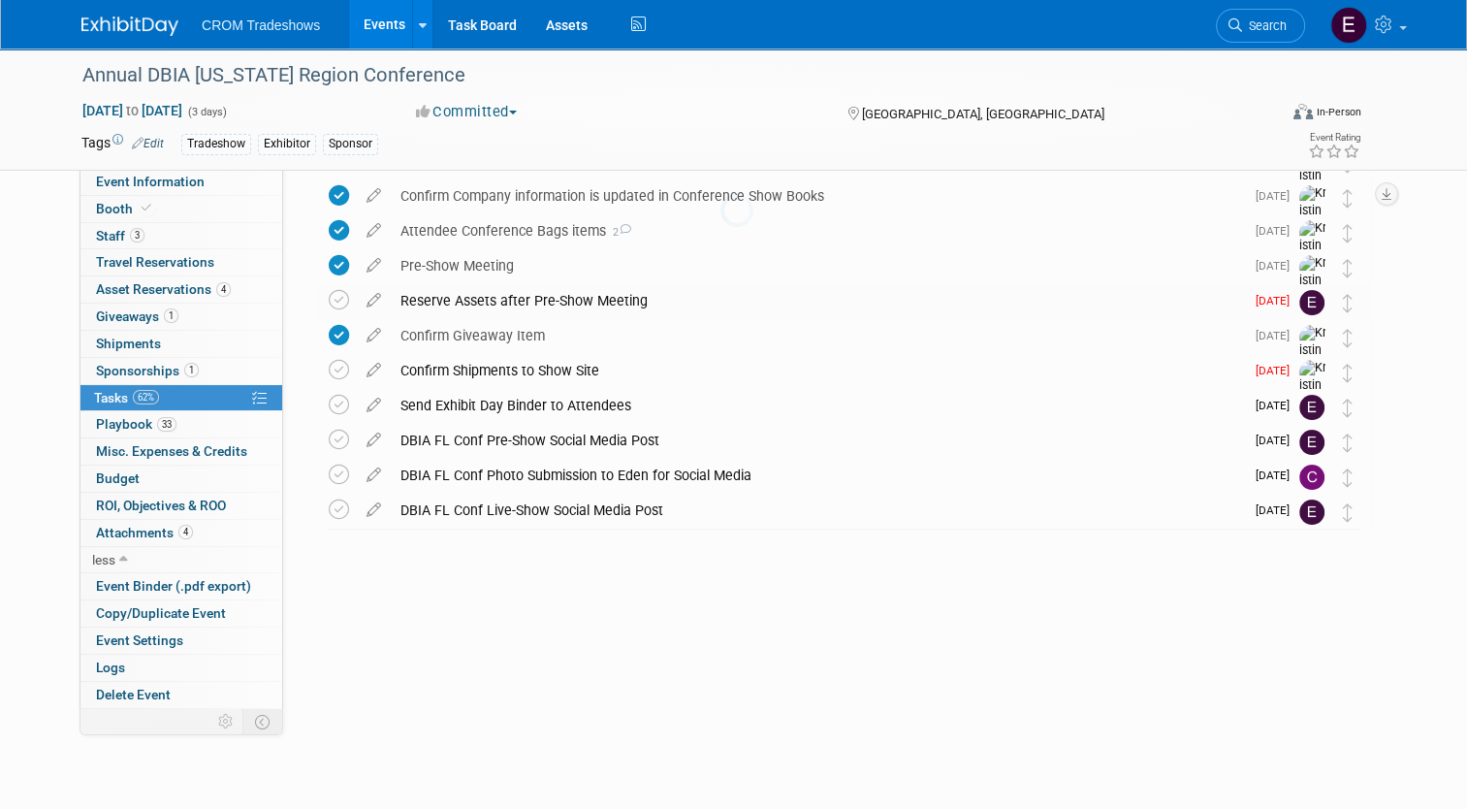
scroll to position [118, 0]
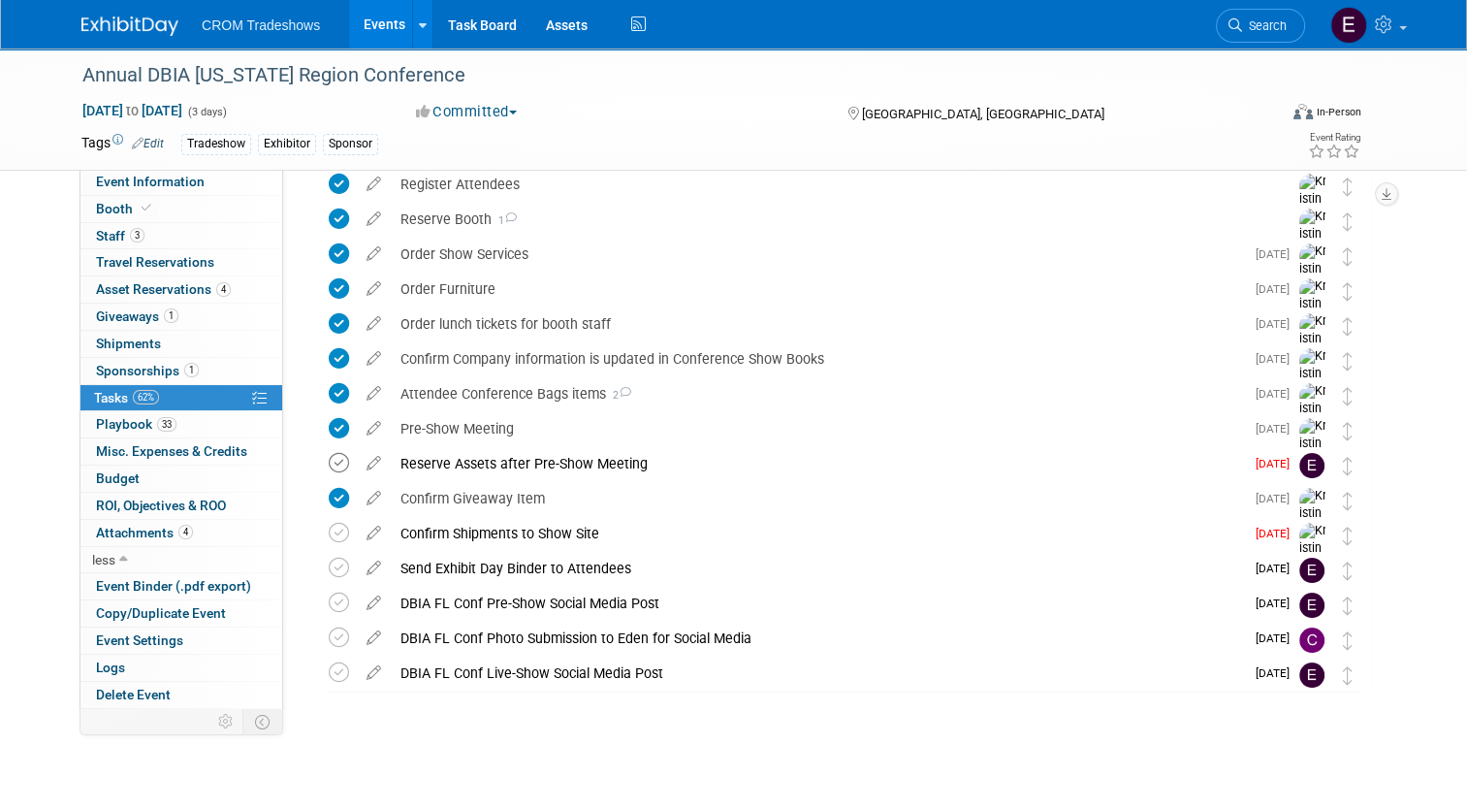
click at [329, 469] on icon at bounding box center [339, 463] width 20 height 20
click at [1328, 531] on img at bounding box center [1313, 557] width 29 height 69
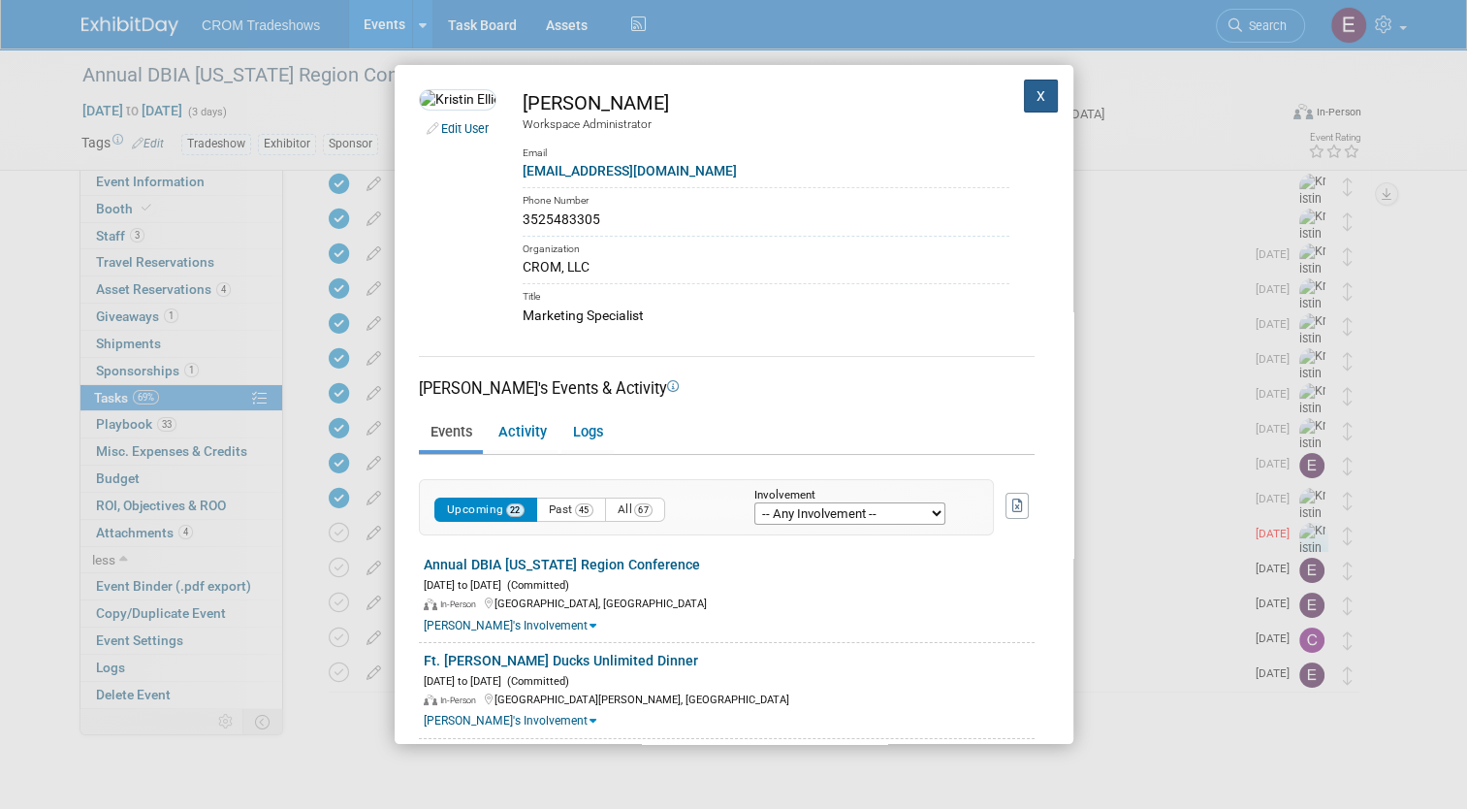
click at [1024, 92] on button "X" at bounding box center [1041, 96] width 35 height 33
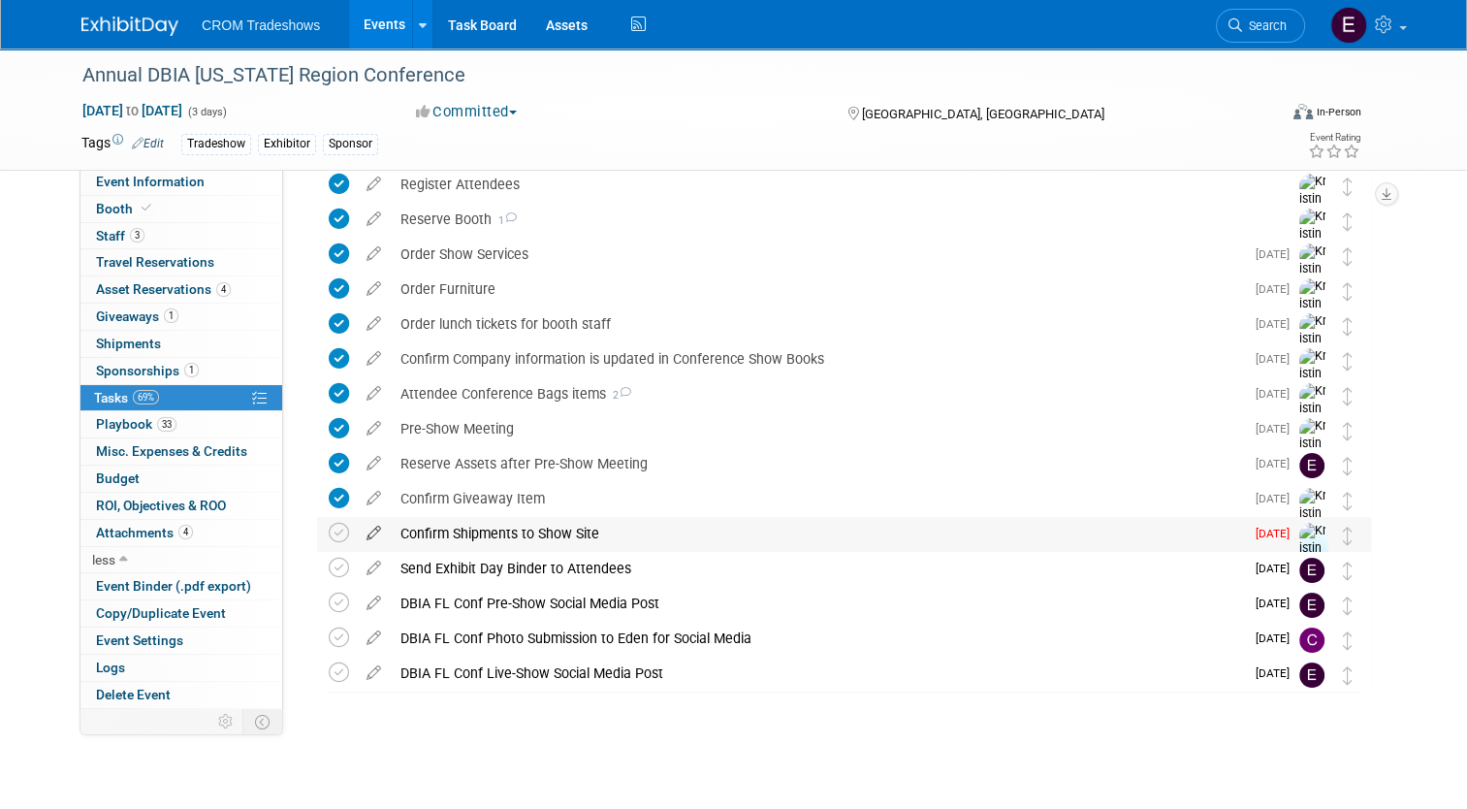
click at [357, 537] on icon at bounding box center [374, 529] width 34 height 24
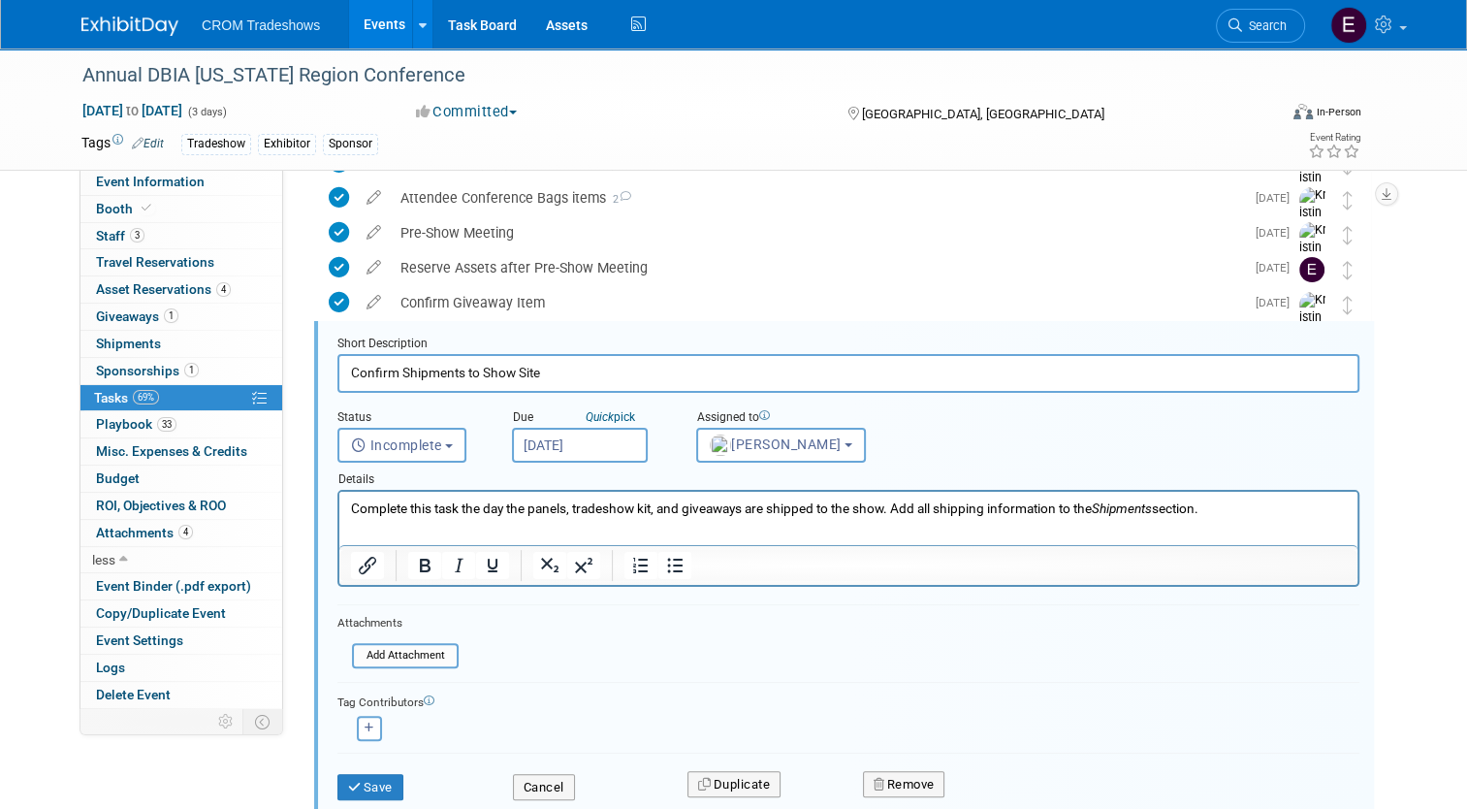
scroll to position [351, 0]
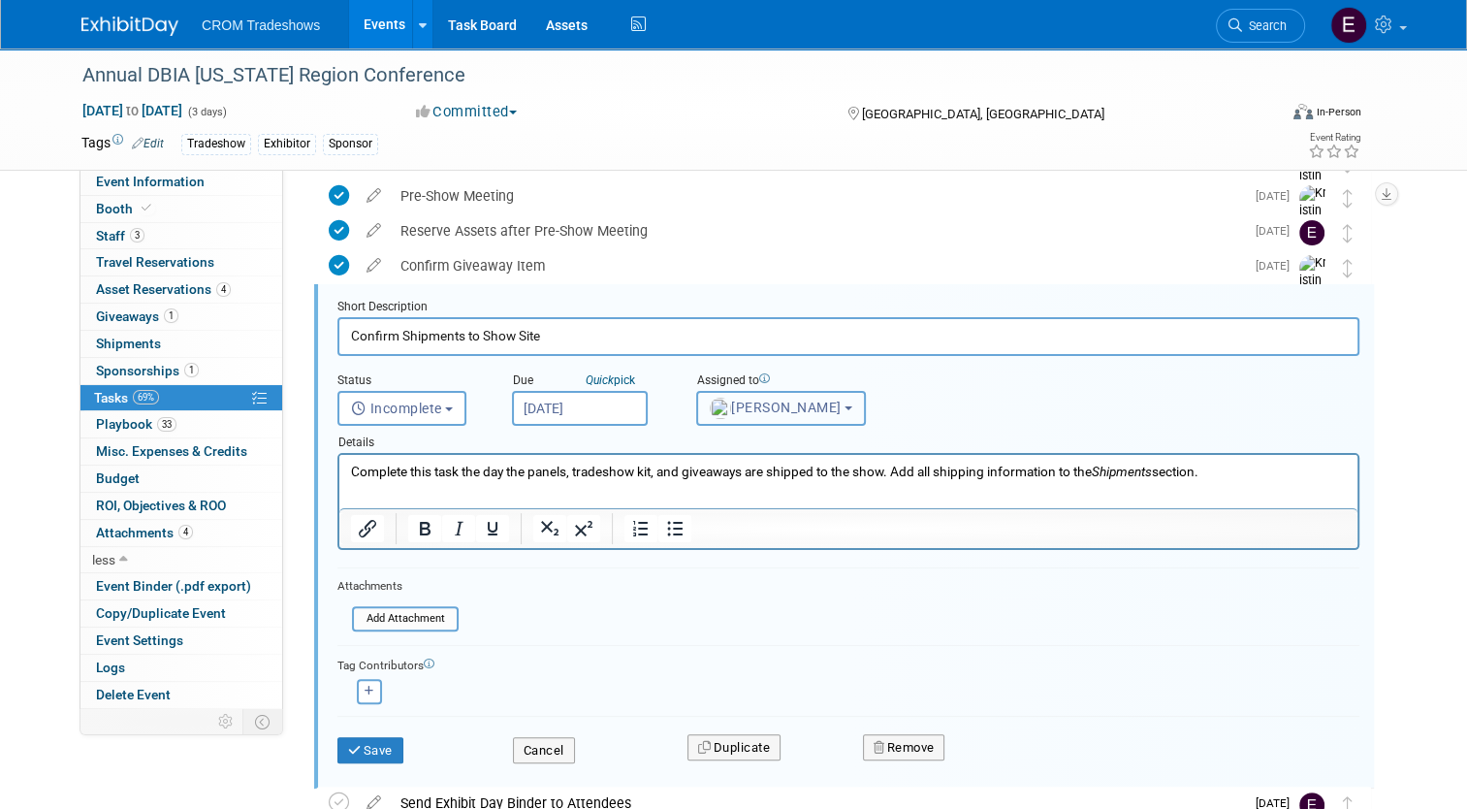
click at [741, 409] on span "Kristin Elliott" at bounding box center [776, 408] width 132 height 16
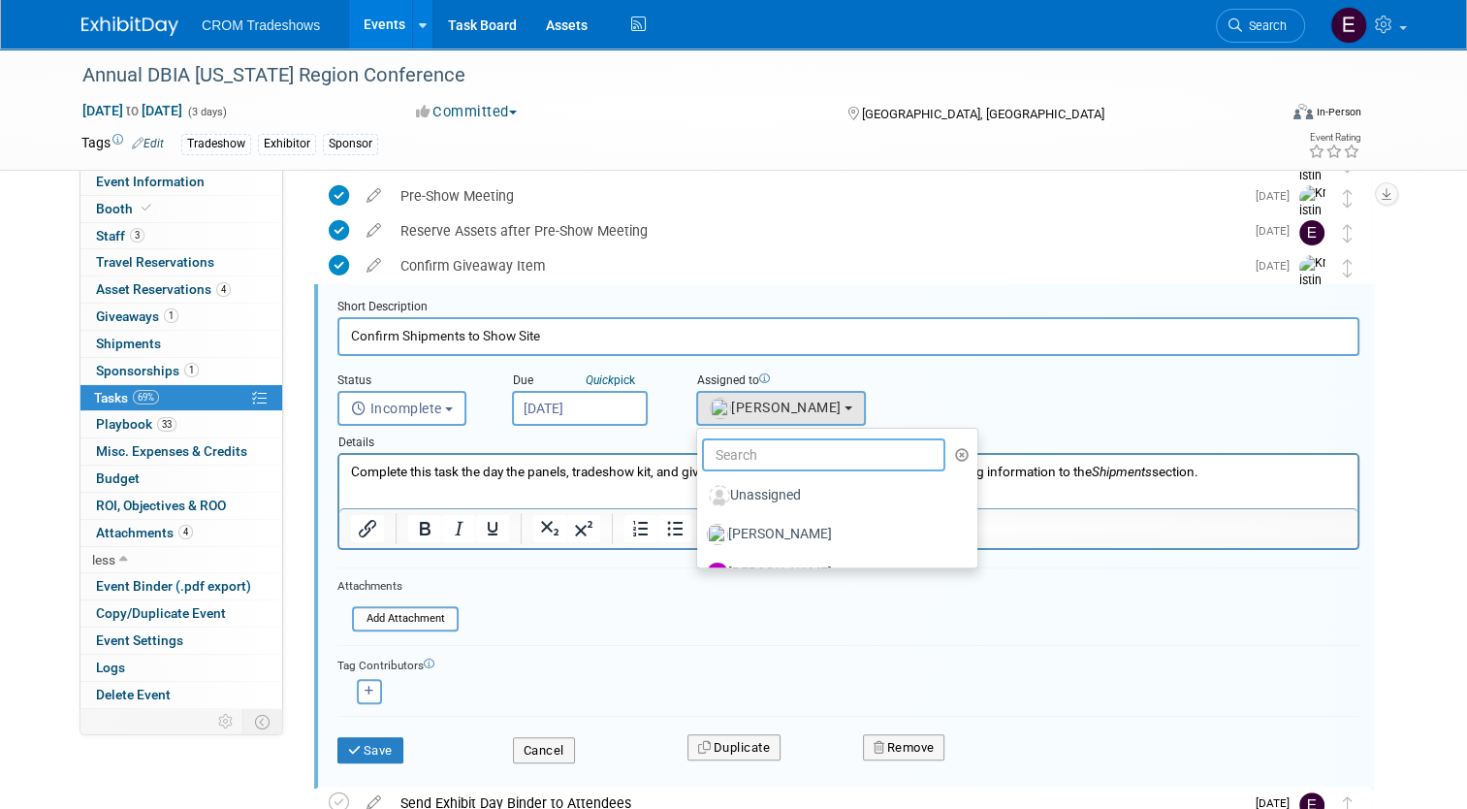
click at [748, 459] on input "text" at bounding box center [823, 454] width 243 height 33
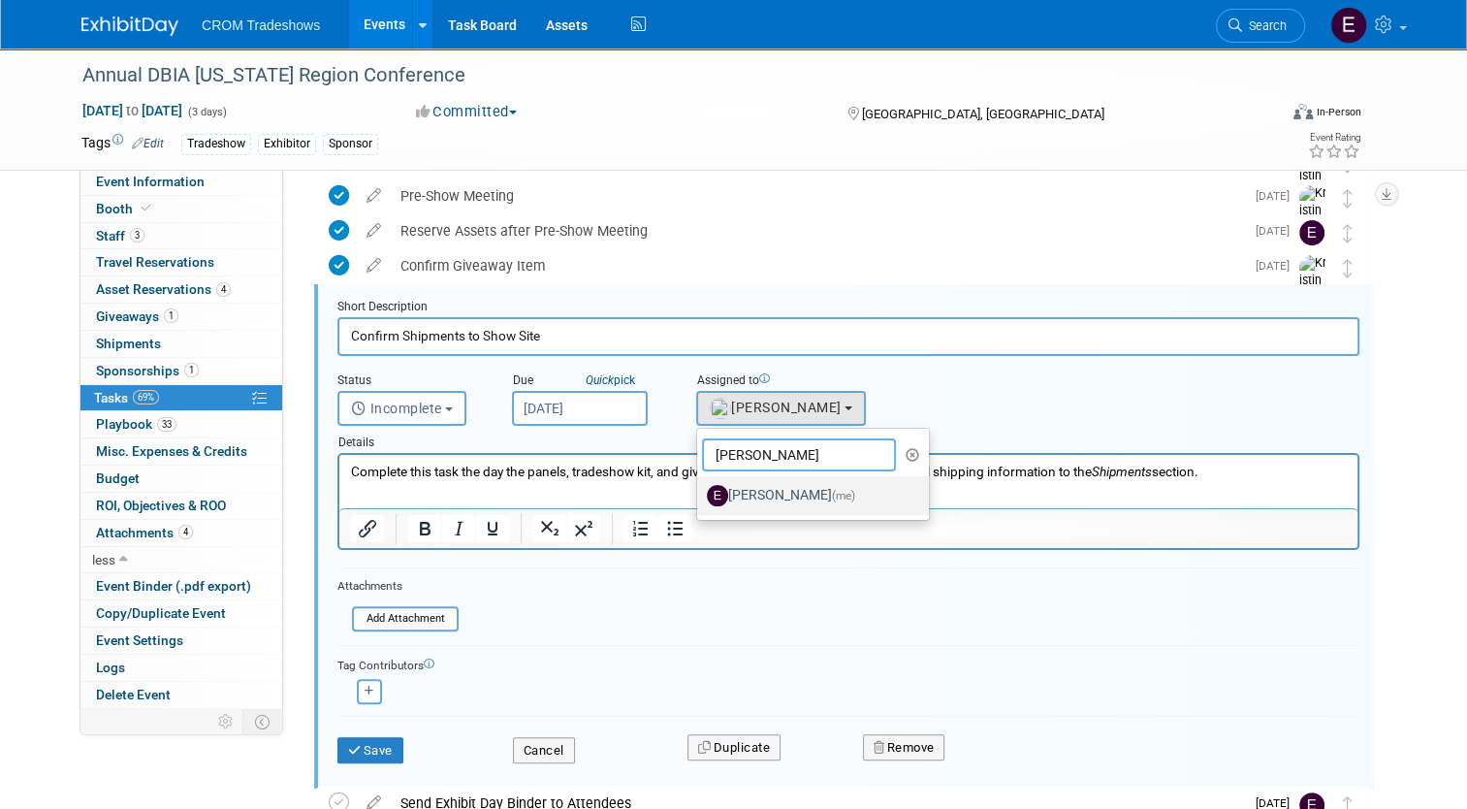
type input "emily"
click at [749, 492] on label "Emily Williams (me)" at bounding box center [808, 495] width 203 height 31
click at [700, 492] on input "Emily Williams (me)" at bounding box center [693, 493] width 13 height 13
select select "0cdcd033-fee4-47eb-bd62-9ccce2df79c1"
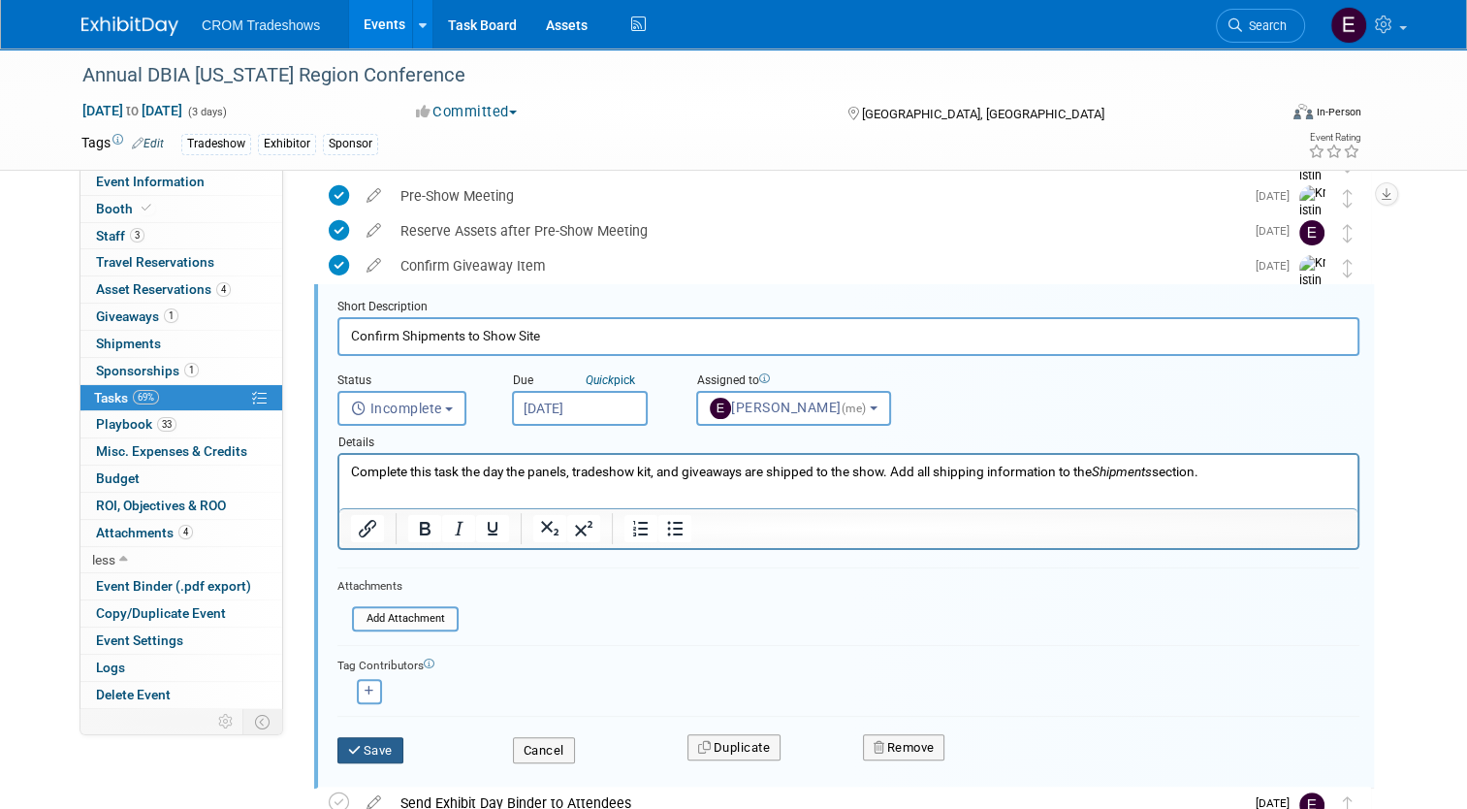
click at [371, 737] on button "Save" at bounding box center [370, 750] width 66 height 27
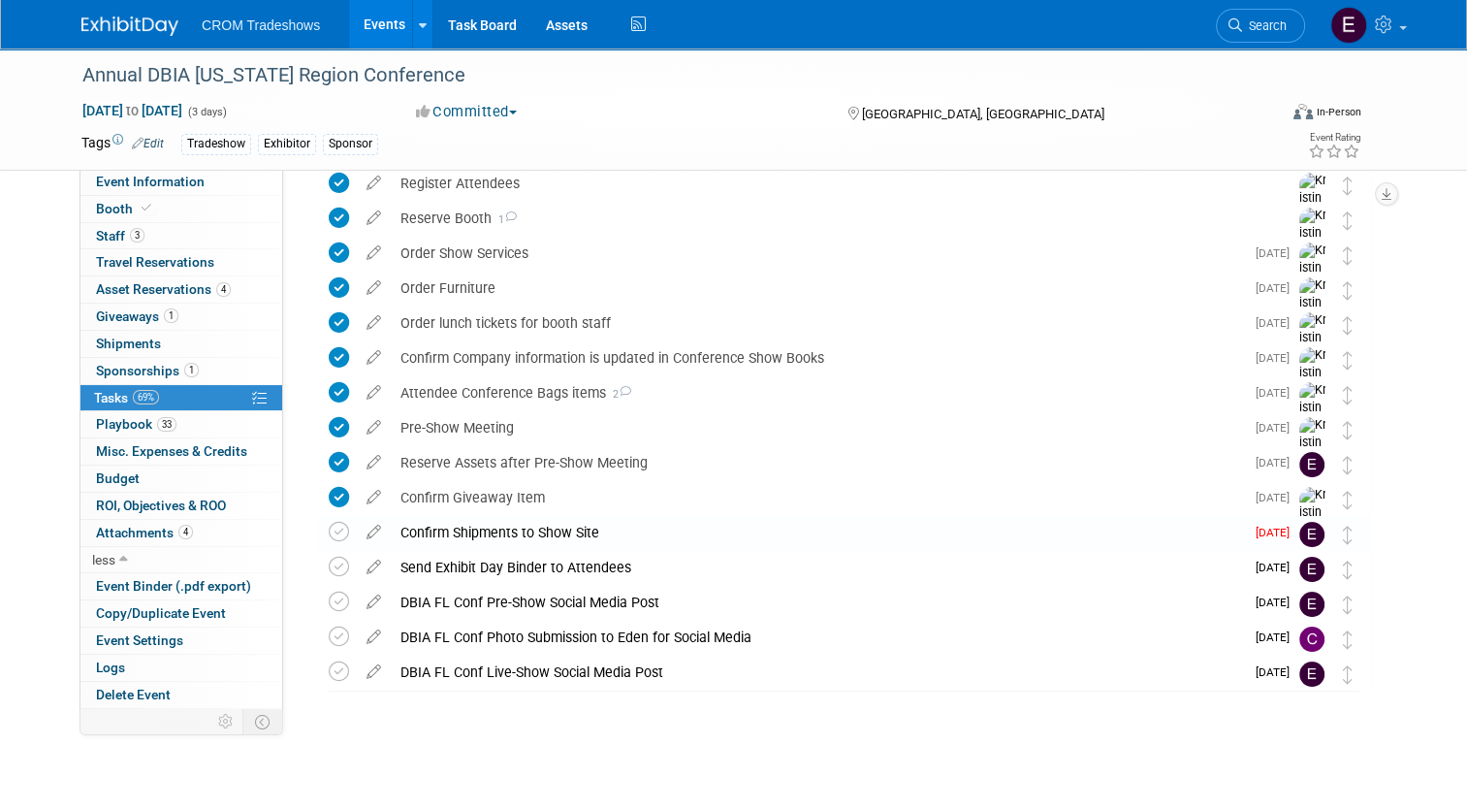
scroll to position [118, 0]
click at [329, 543] on td at bounding box center [343, 534] width 28 height 35
click at [329, 533] on icon at bounding box center [339, 533] width 20 height 20
click at [329, 564] on icon at bounding box center [339, 568] width 20 height 20
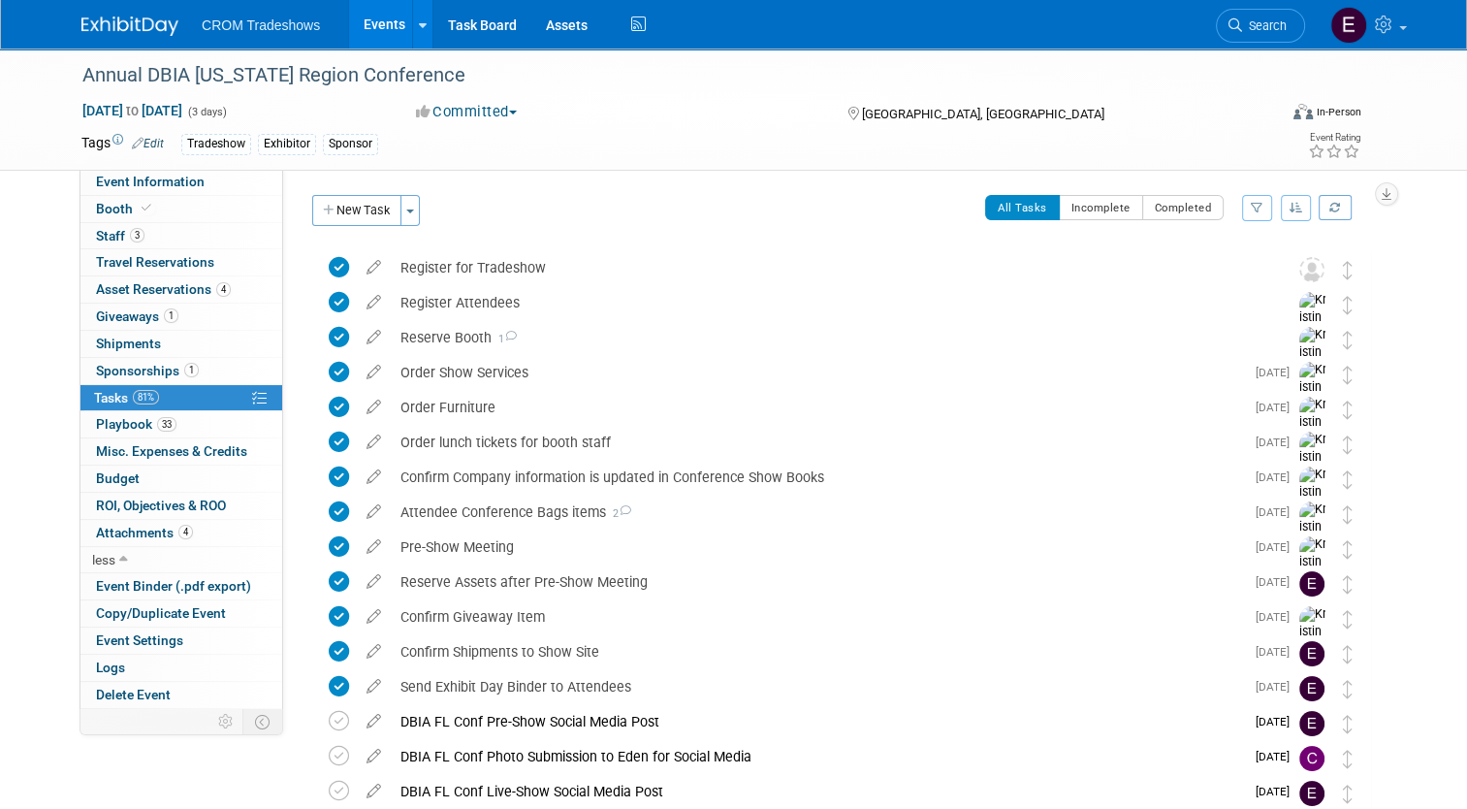
click at [349, 24] on link "Events" at bounding box center [384, 24] width 71 height 48
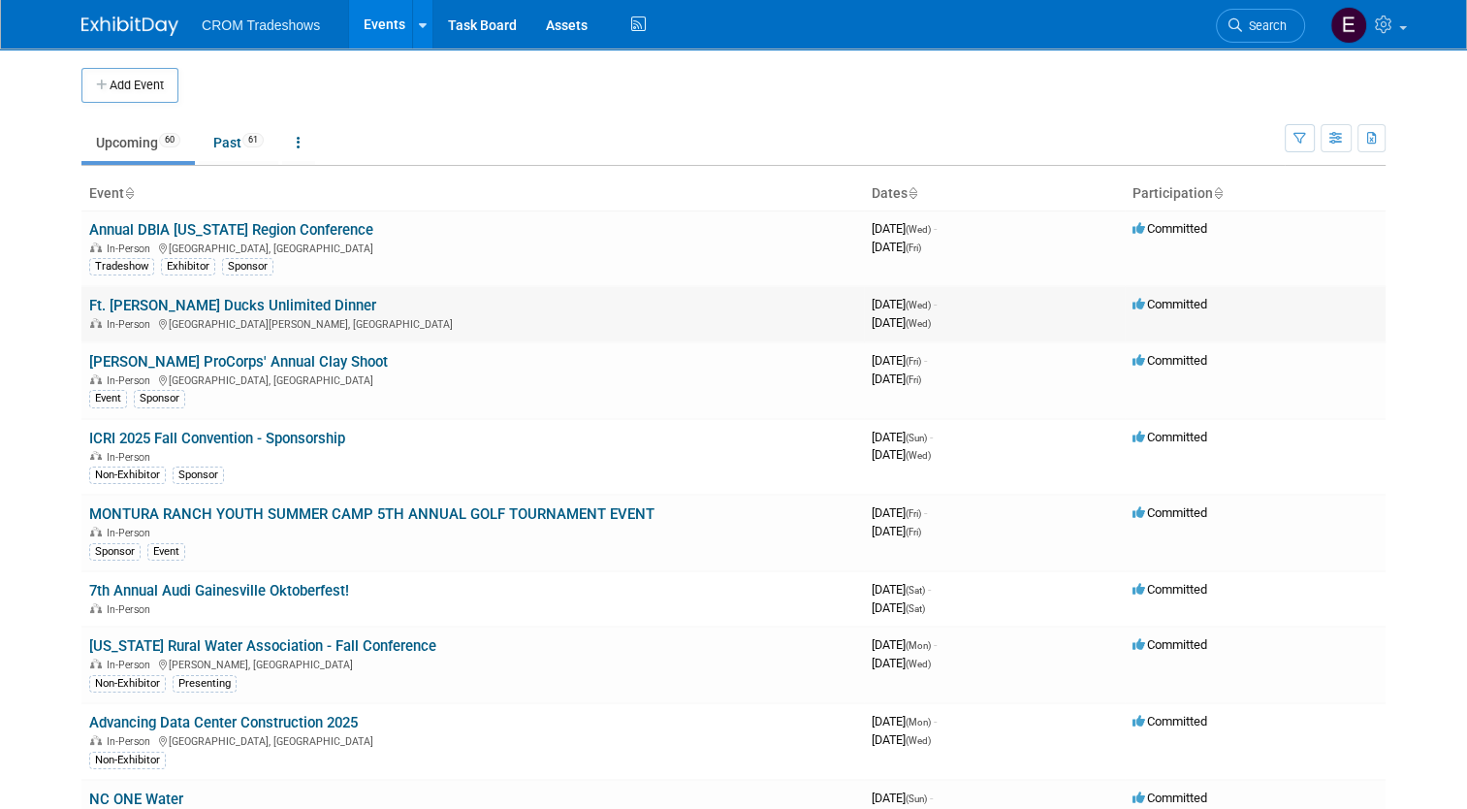
click at [235, 307] on link "Ft. [PERSON_NAME] Ducks Unlimited Dinner" at bounding box center [232, 305] width 287 height 17
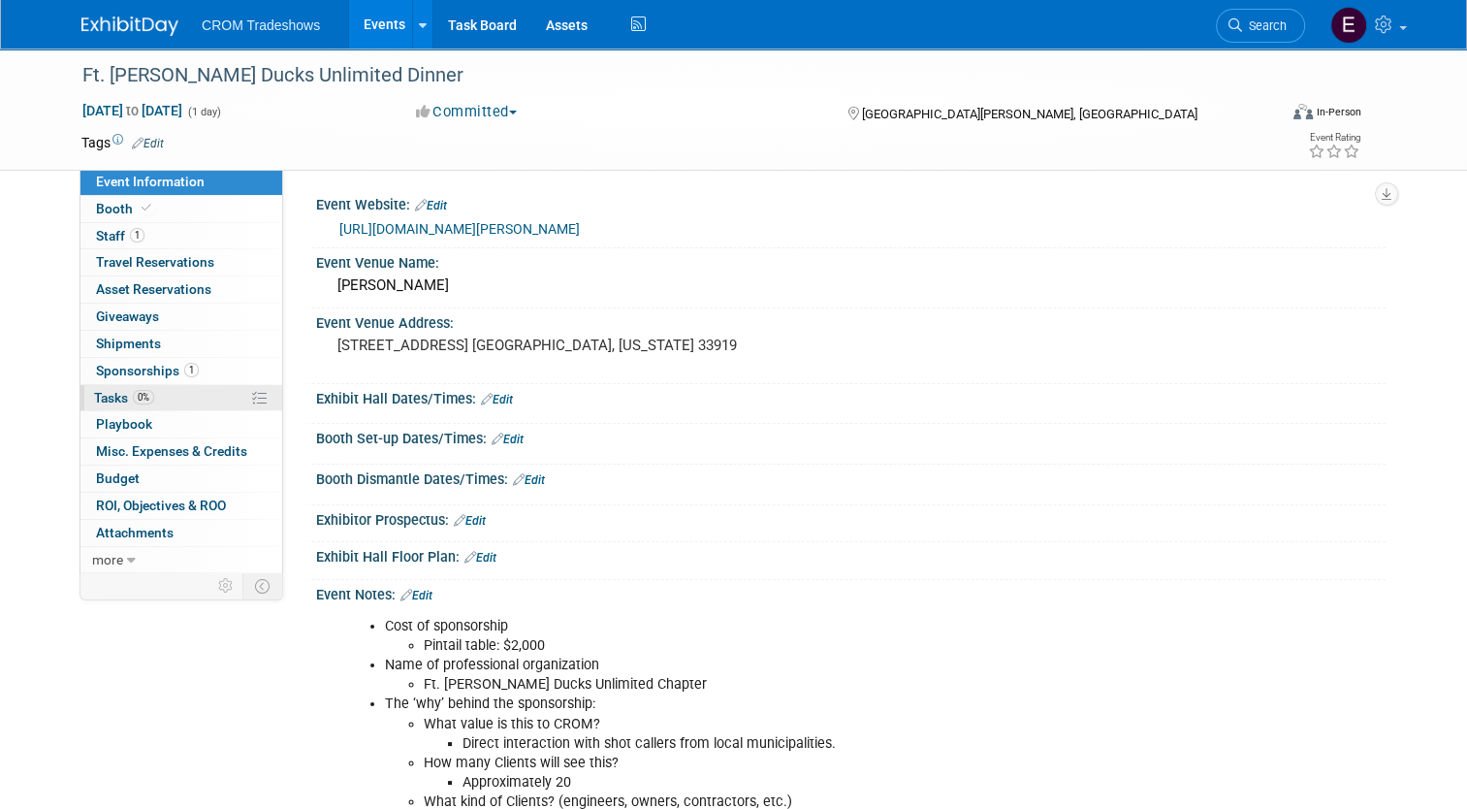
click at [133, 394] on span "0%" at bounding box center [143, 397] width 21 height 15
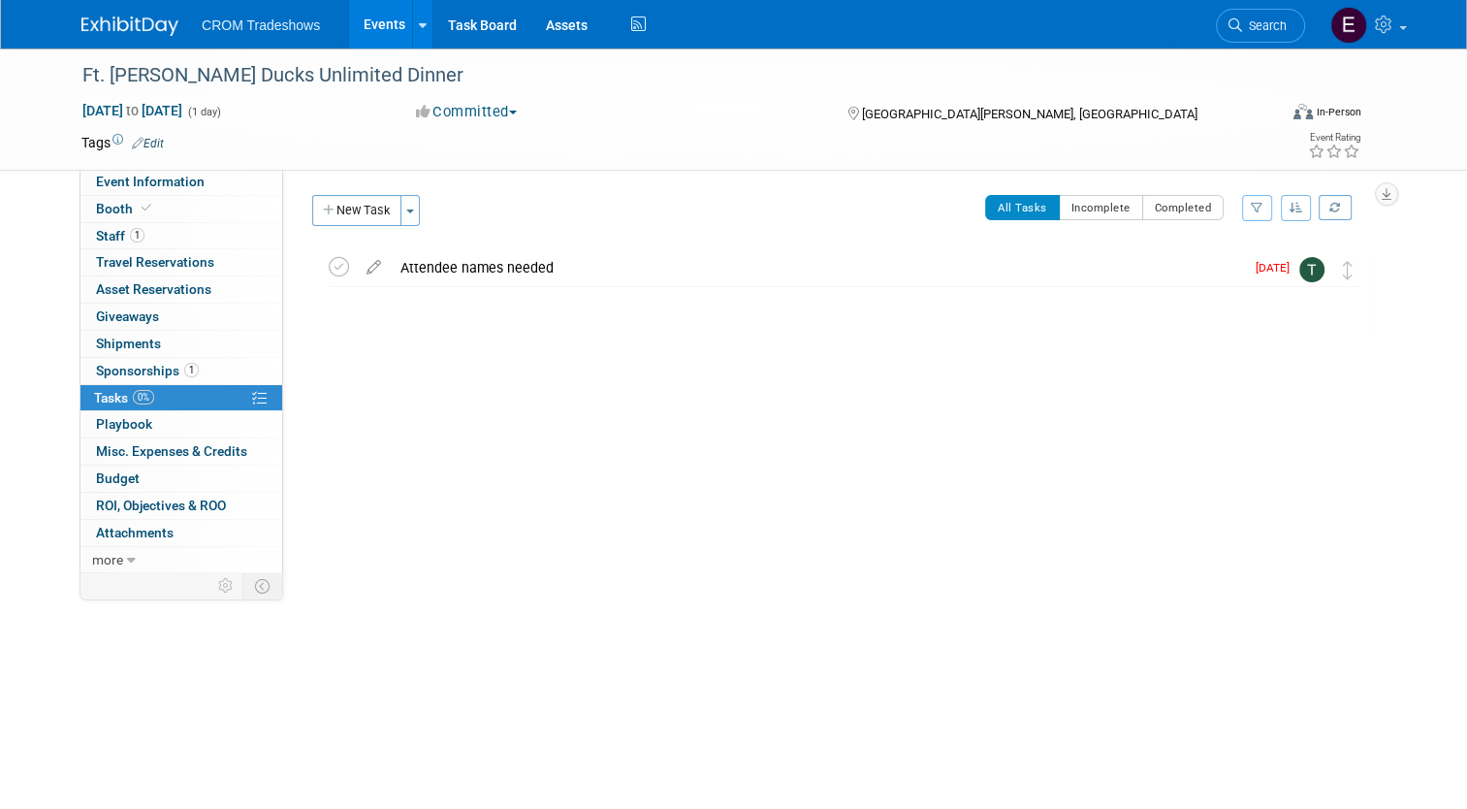
click at [361, 37] on link "Events" at bounding box center [384, 24] width 71 height 48
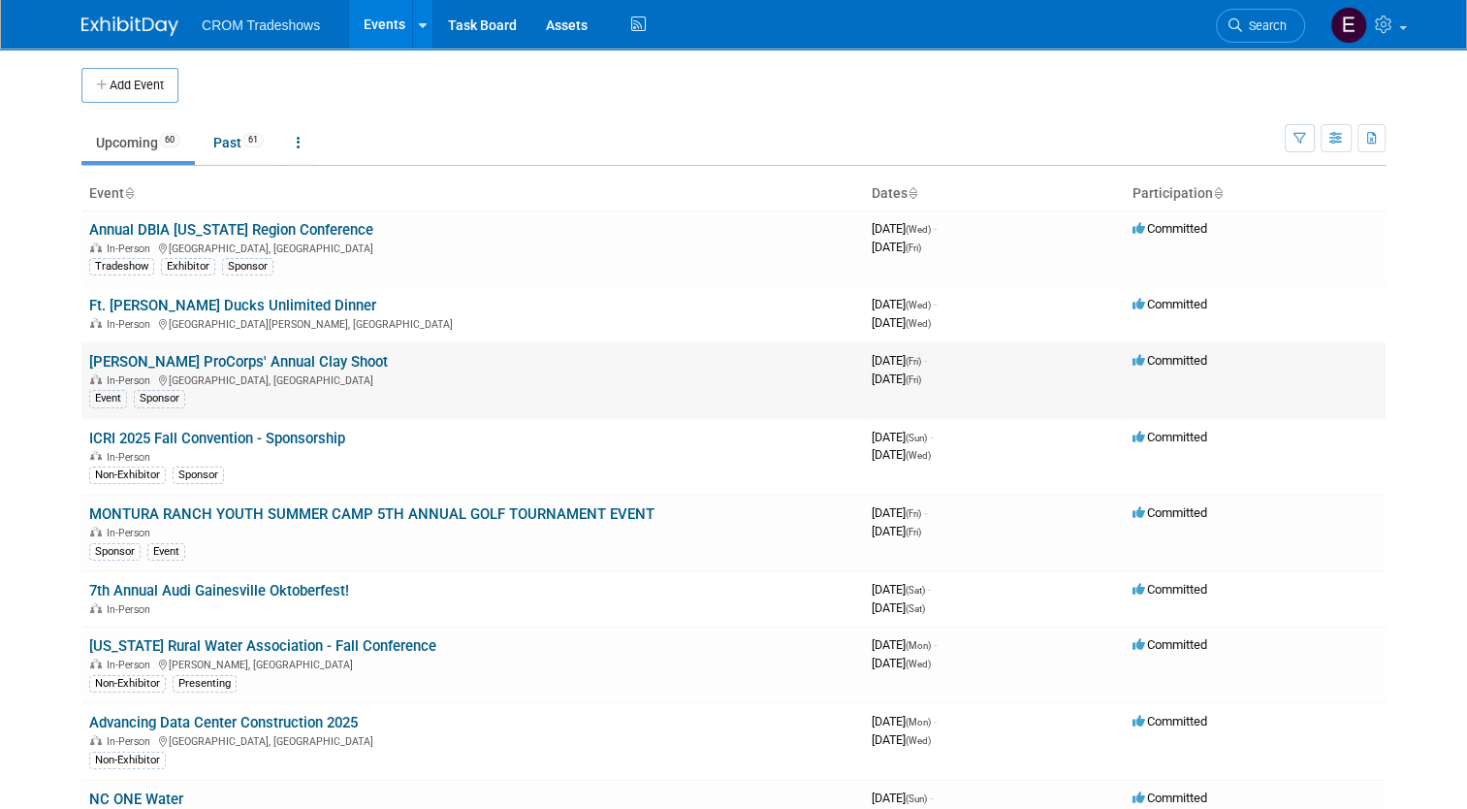
click at [233, 357] on link "[PERSON_NAME] ProCorps' Annual Clay Shoot" at bounding box center [238, 361] width 299 height 17
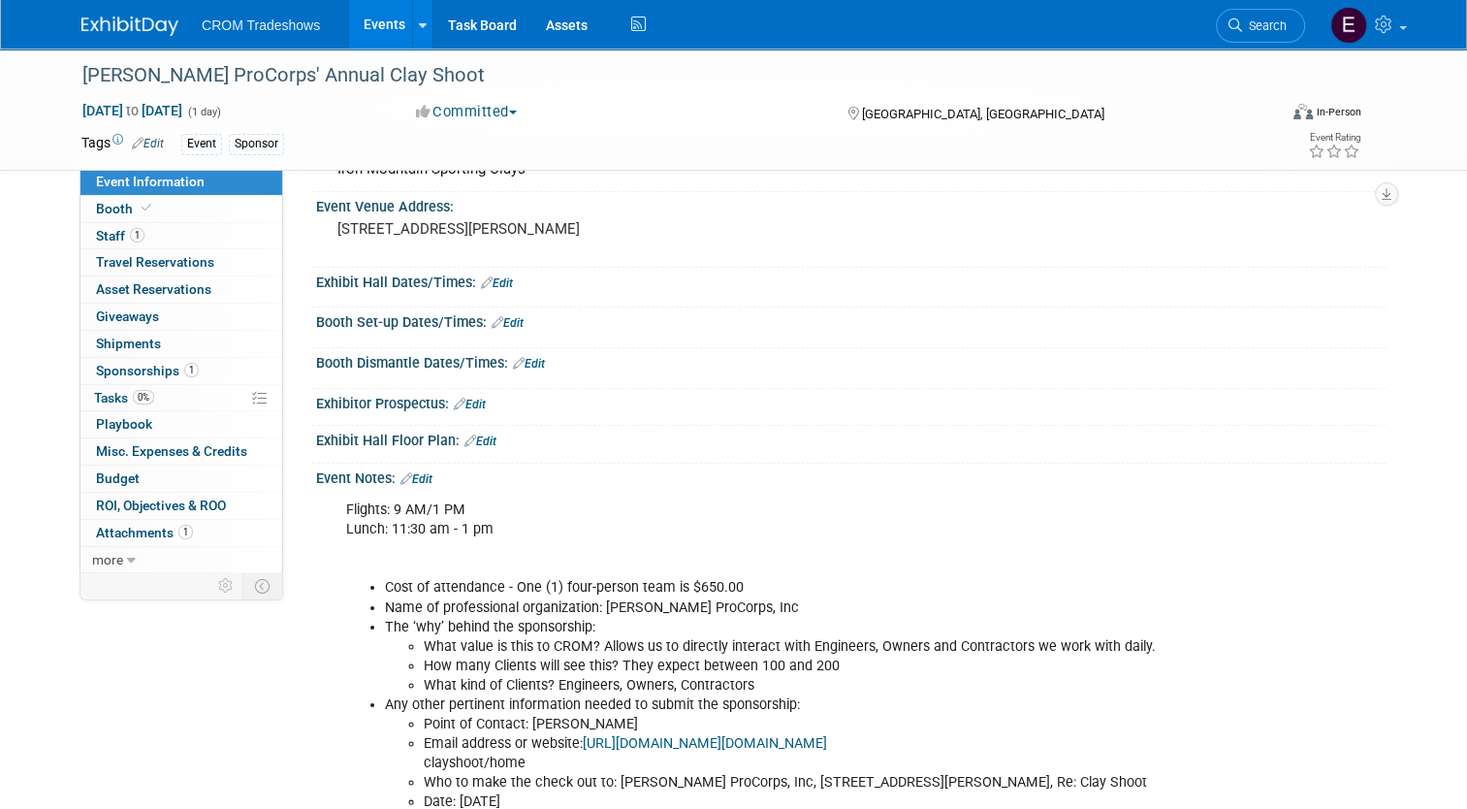
scroll to position [118, 0]
click at [188, 394] on link "0% Tasks 0%" at bounding box center [181, 398] width 202 height 26
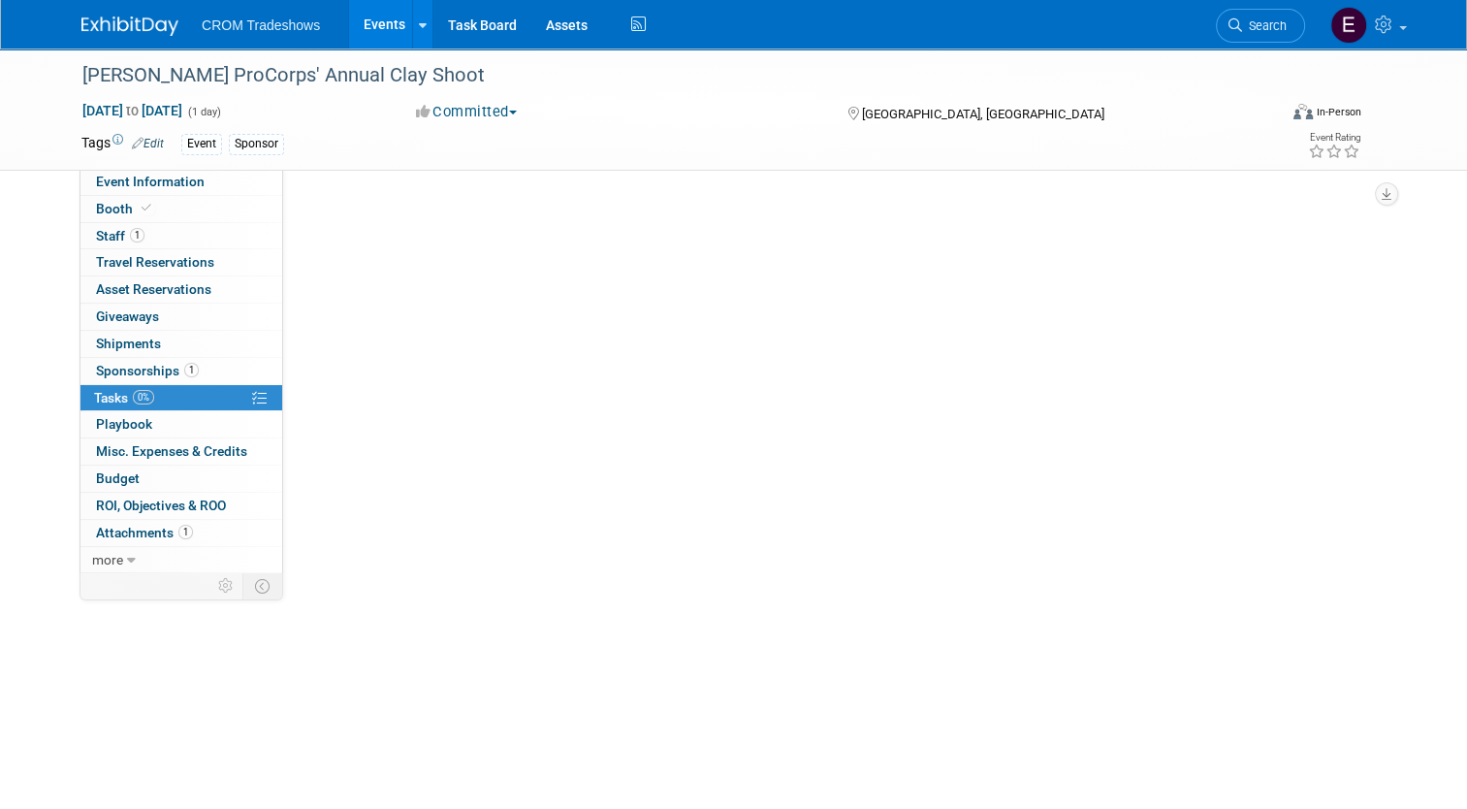
scroll to position [0, 0]
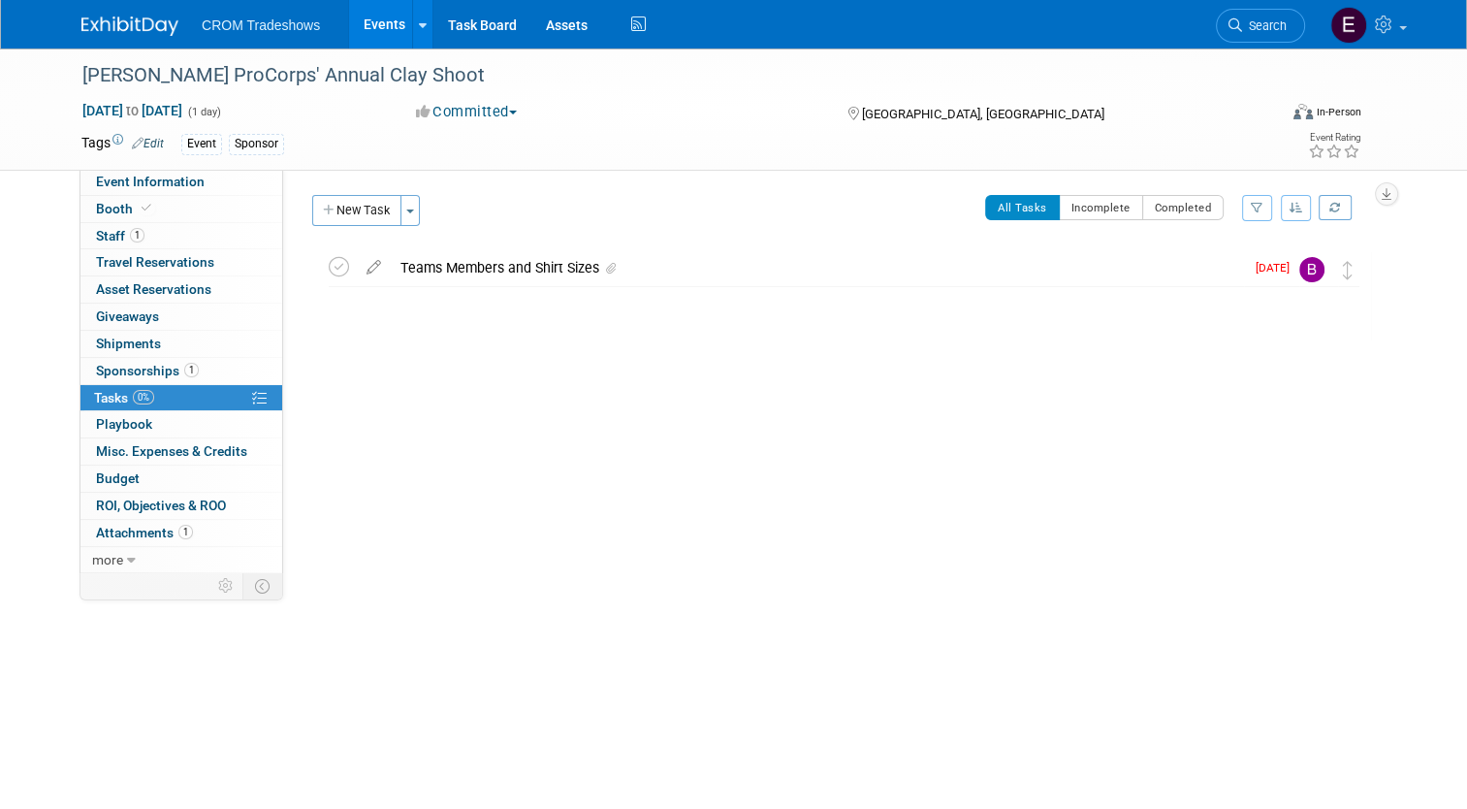
click at [1069, 384] on div "Knox ProCorps' Annual Clay Shoot TN, United States Oct 17, 2025 to Oct 17, 2025…" at bounding box center [839, 335] width 1064 height 170
click at [360, 17] on link "Events" at bounding box center [384, 24] width 71 height 48
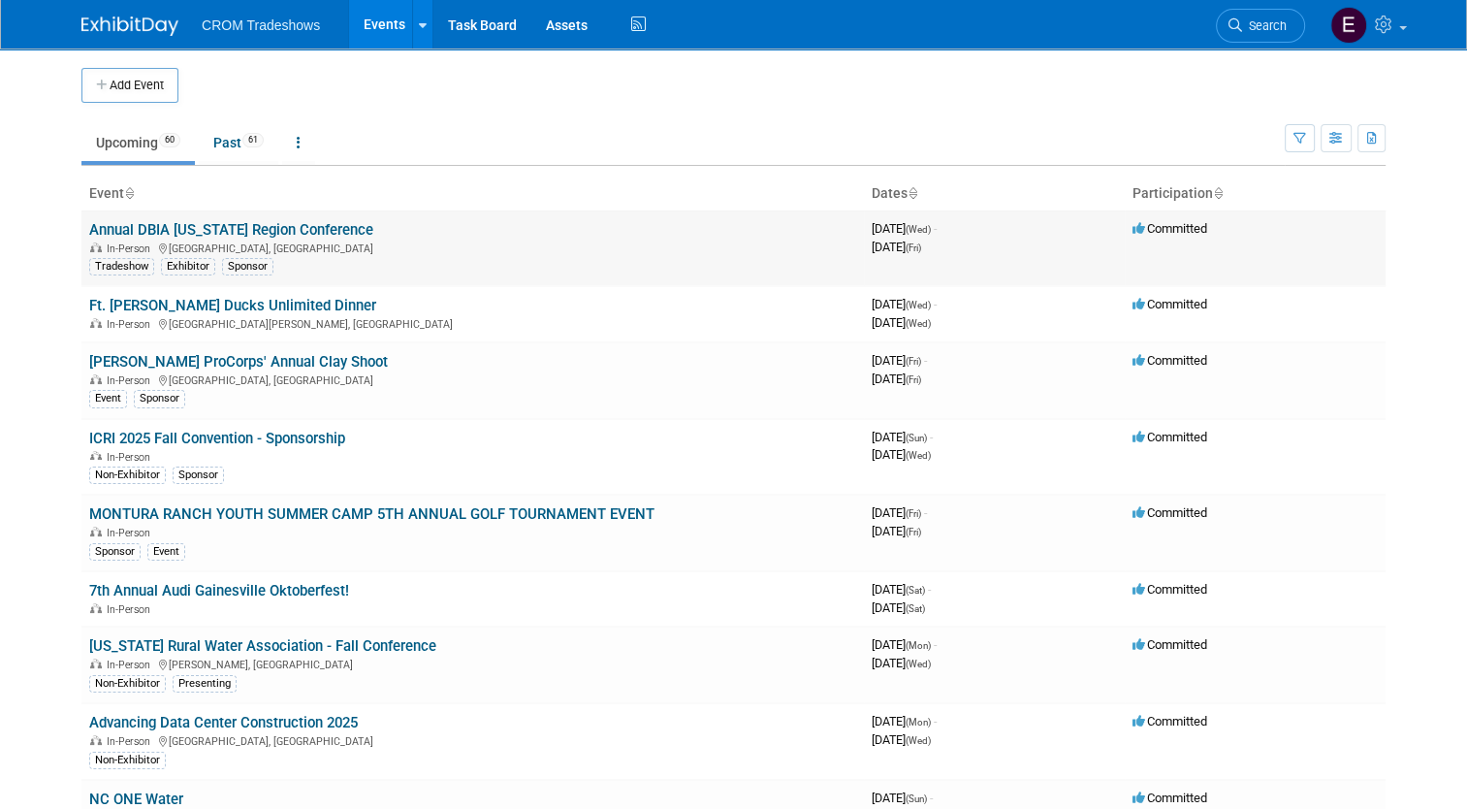
click at [285, 227] on link "Annual DBIA [US_STATE] Region Conference" at bounding box center [231, 229] width 284 height 17
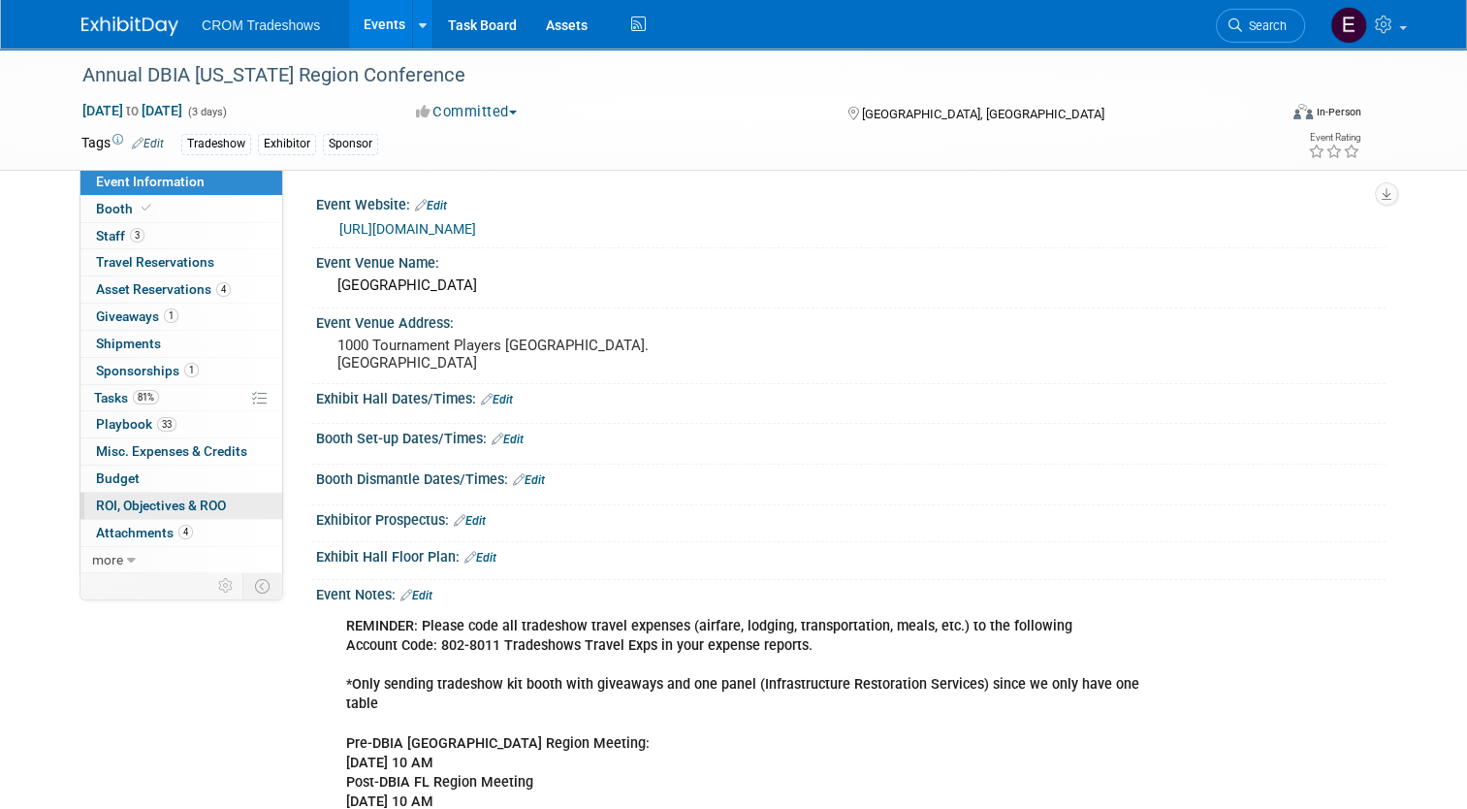
click at [175, 502] on span "ROI, Objectives & ROO 0" at bounding box center [161, 505] width 130 height 16
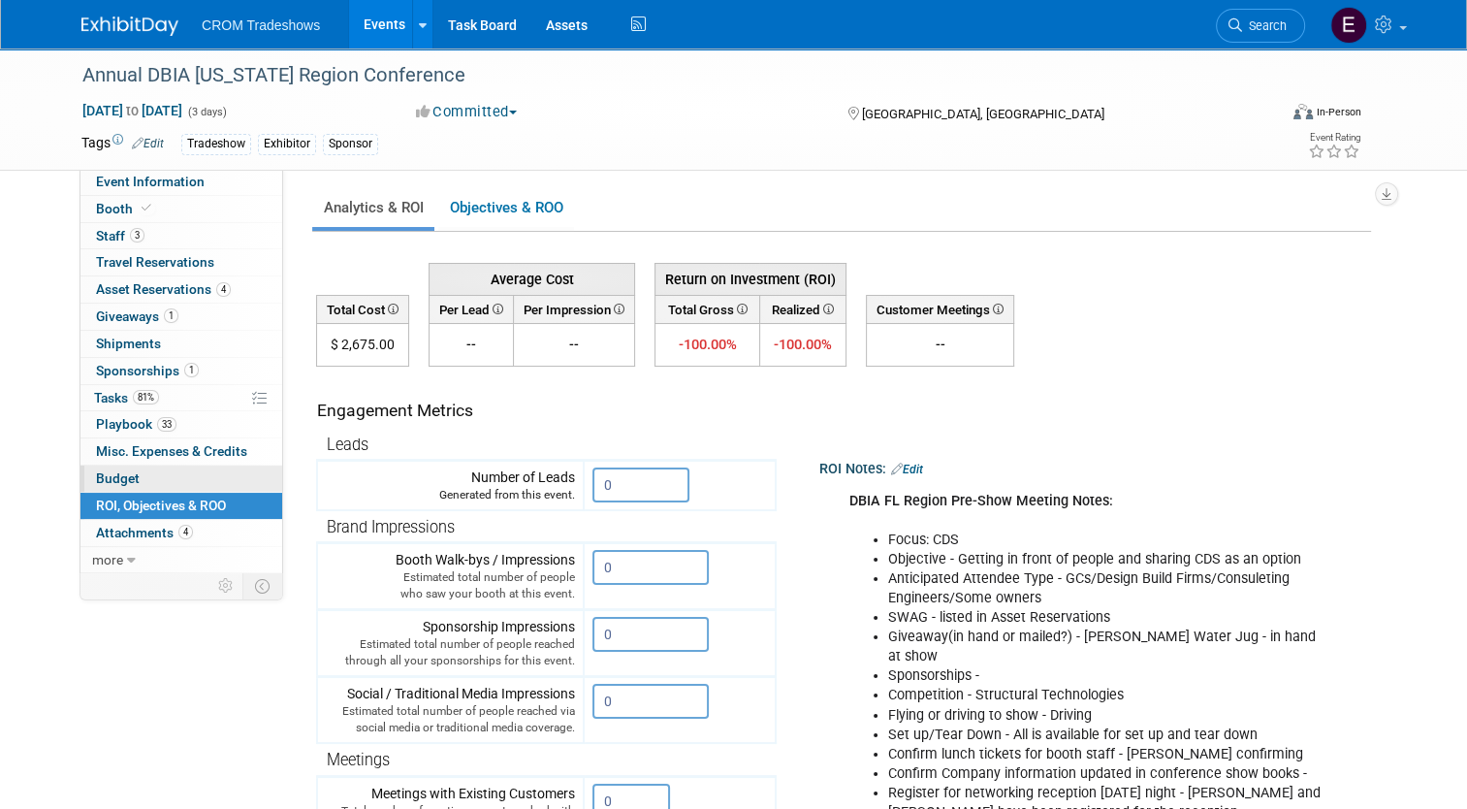
click at [192, 481] on link "Budget" at bounding box center [181, 478] width 202 height 26
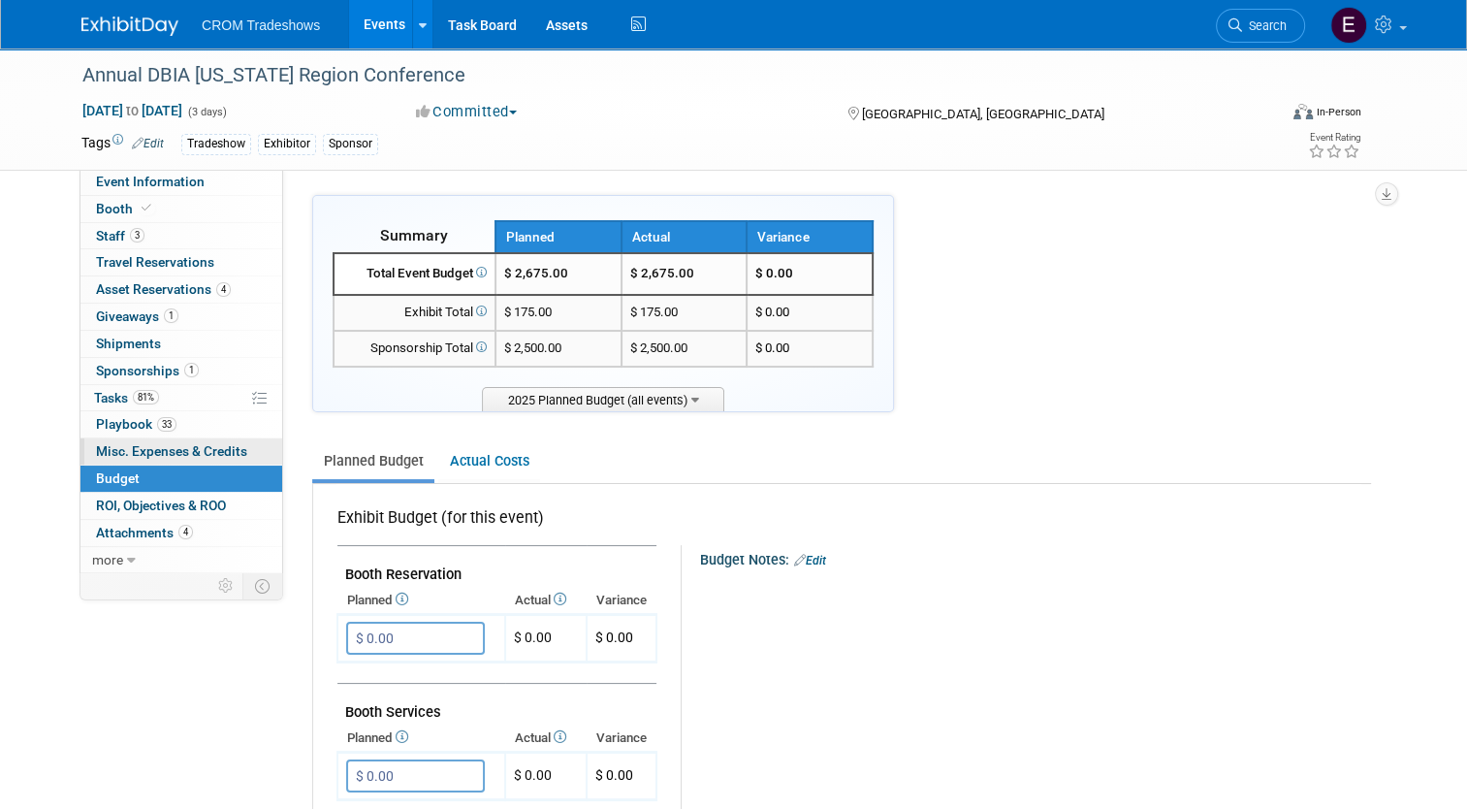
click at [225, 445] on span "Misc. Expenses & Credits 0" at bounding box center [171, 451] width 151 height 16
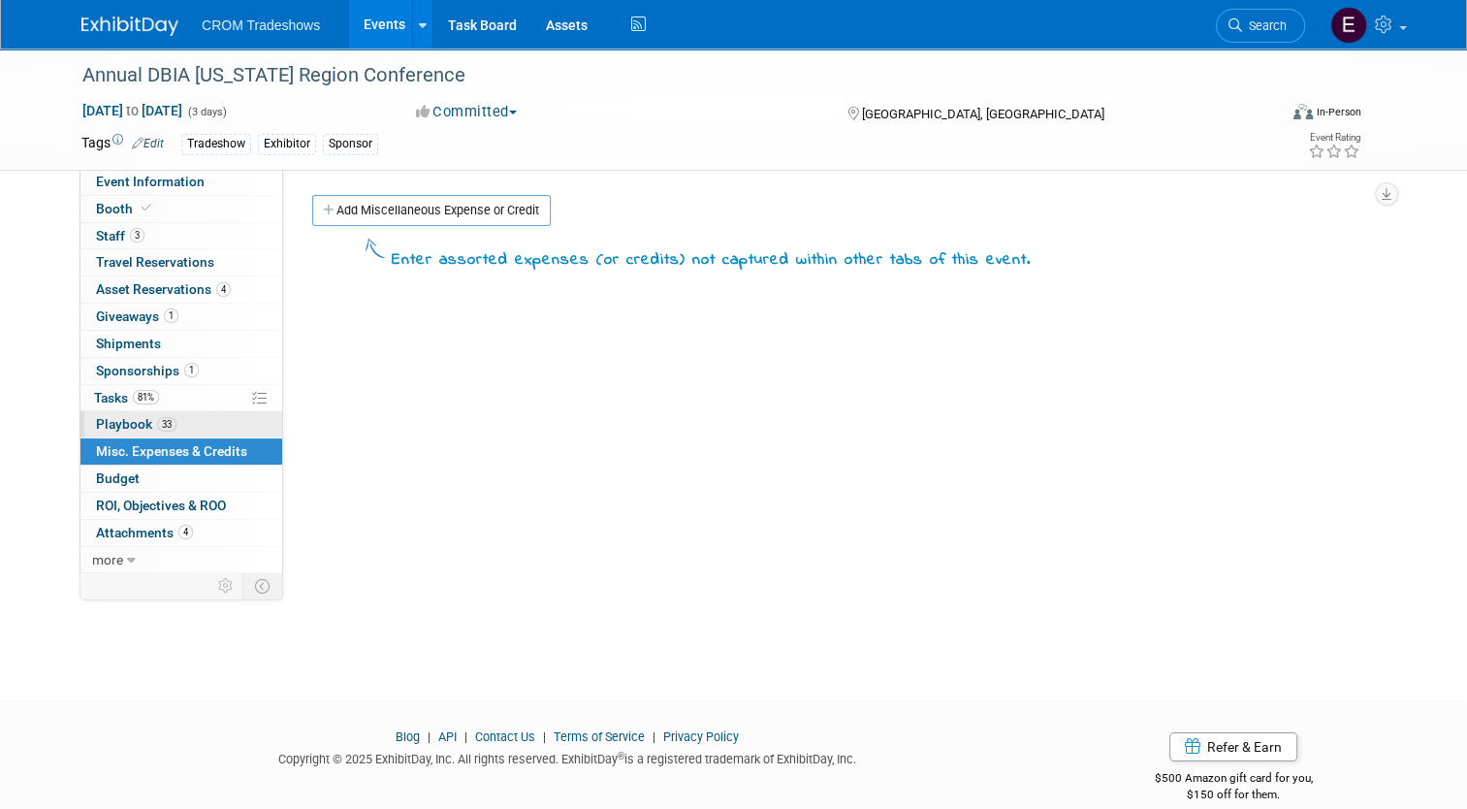
click at [217, 424] on link "33 Playbook 33" at bounding box center [181, 424] width 202 height 26
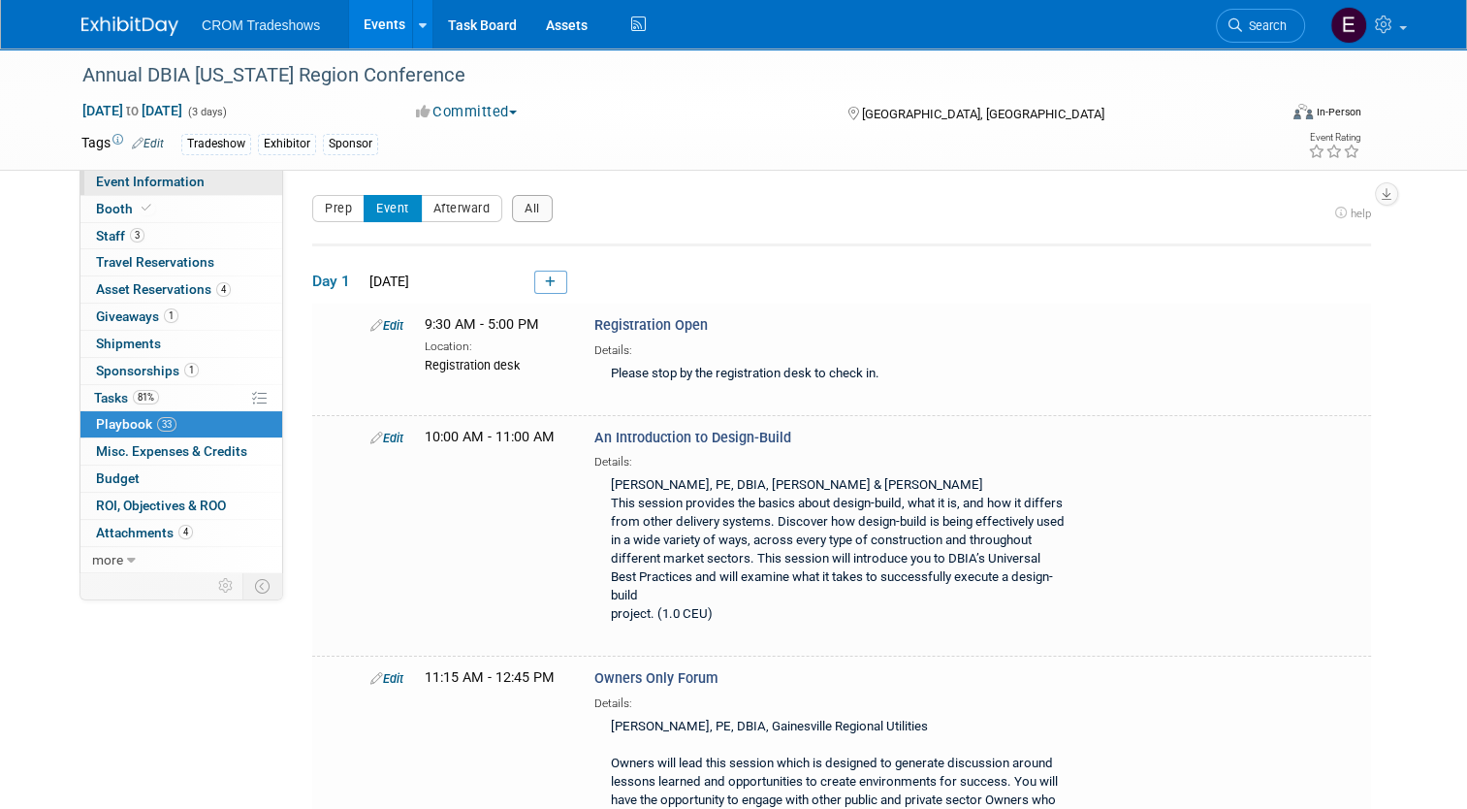
click at [183, 171] on link "Event Information" at bounding box center [181, 182] width 202 height 26
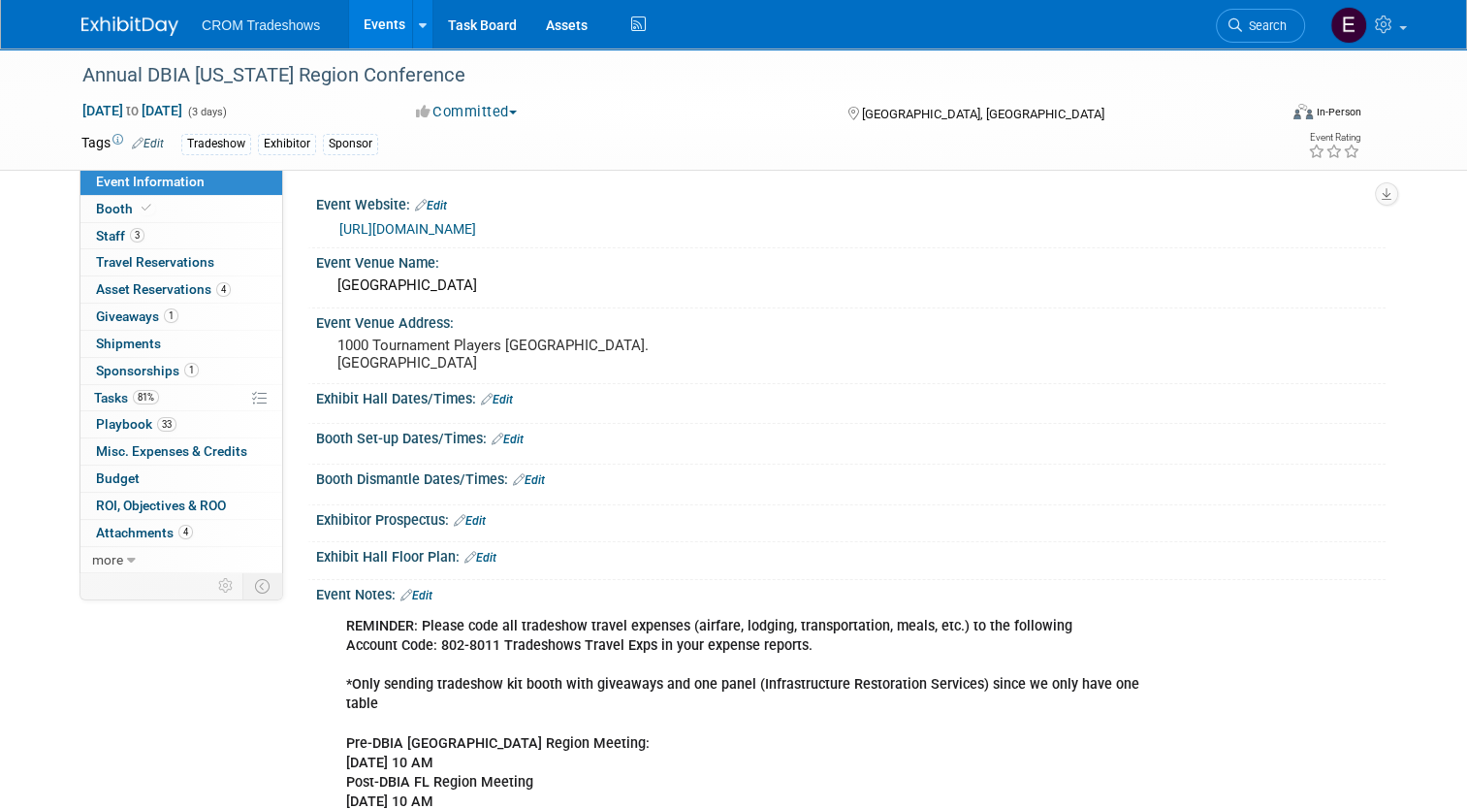
click at [372, 36] on link "Events" at bounding box center [384, 24] width 71 height 48
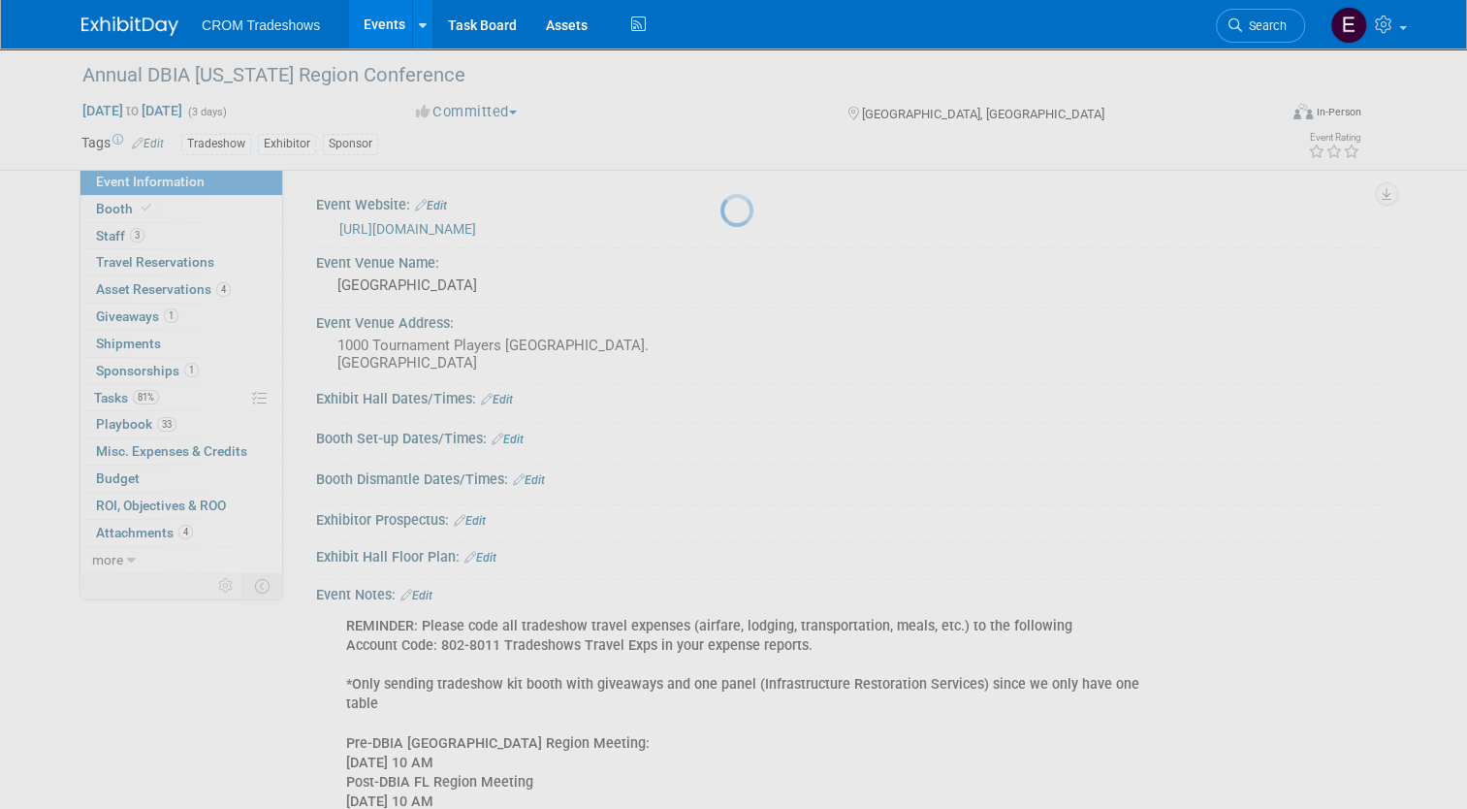
click at [372, 36] on link "Events" at bounding box center [384, 24] width 71 height 48
